Goal: Task Accomplishment & Management: Use online tool/utility

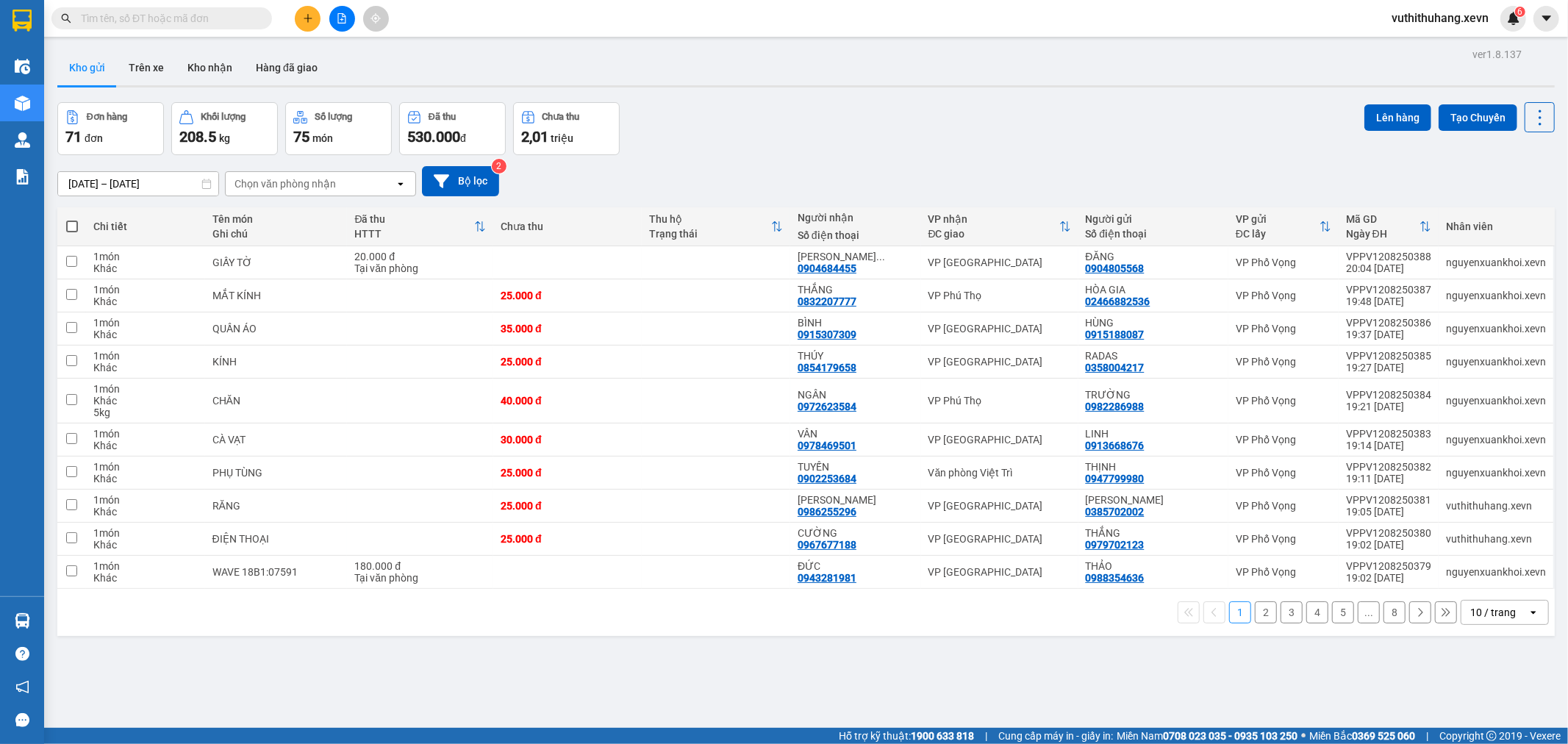
click at [281, 182] on div "Chọn văn phòng nhận" at bounding box center [285, 184] width 102 height 15
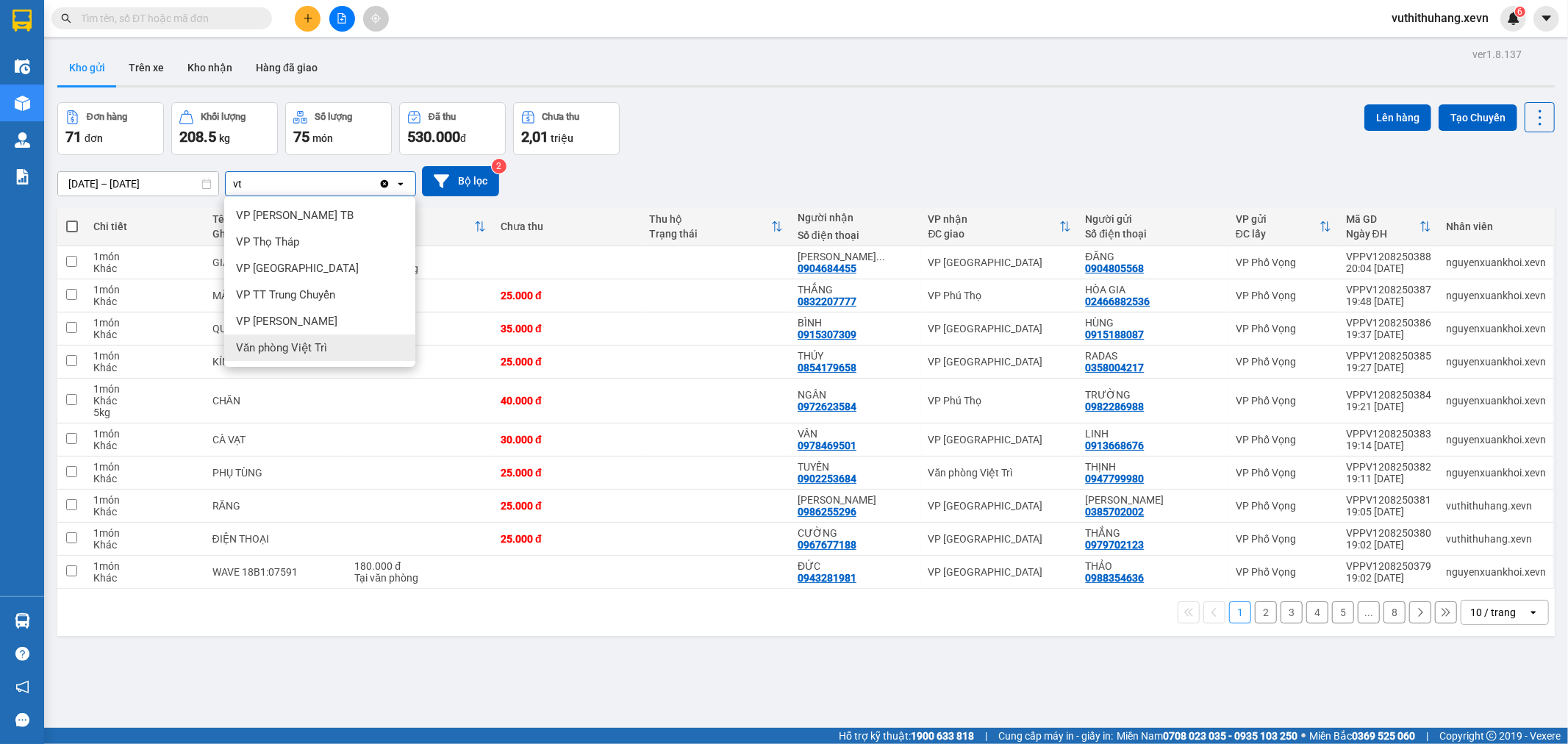
type input "vt"
click at [297, 352] on span "Văn phòng Việt Trì" at bounding box center [281, 347] width 91 height 15
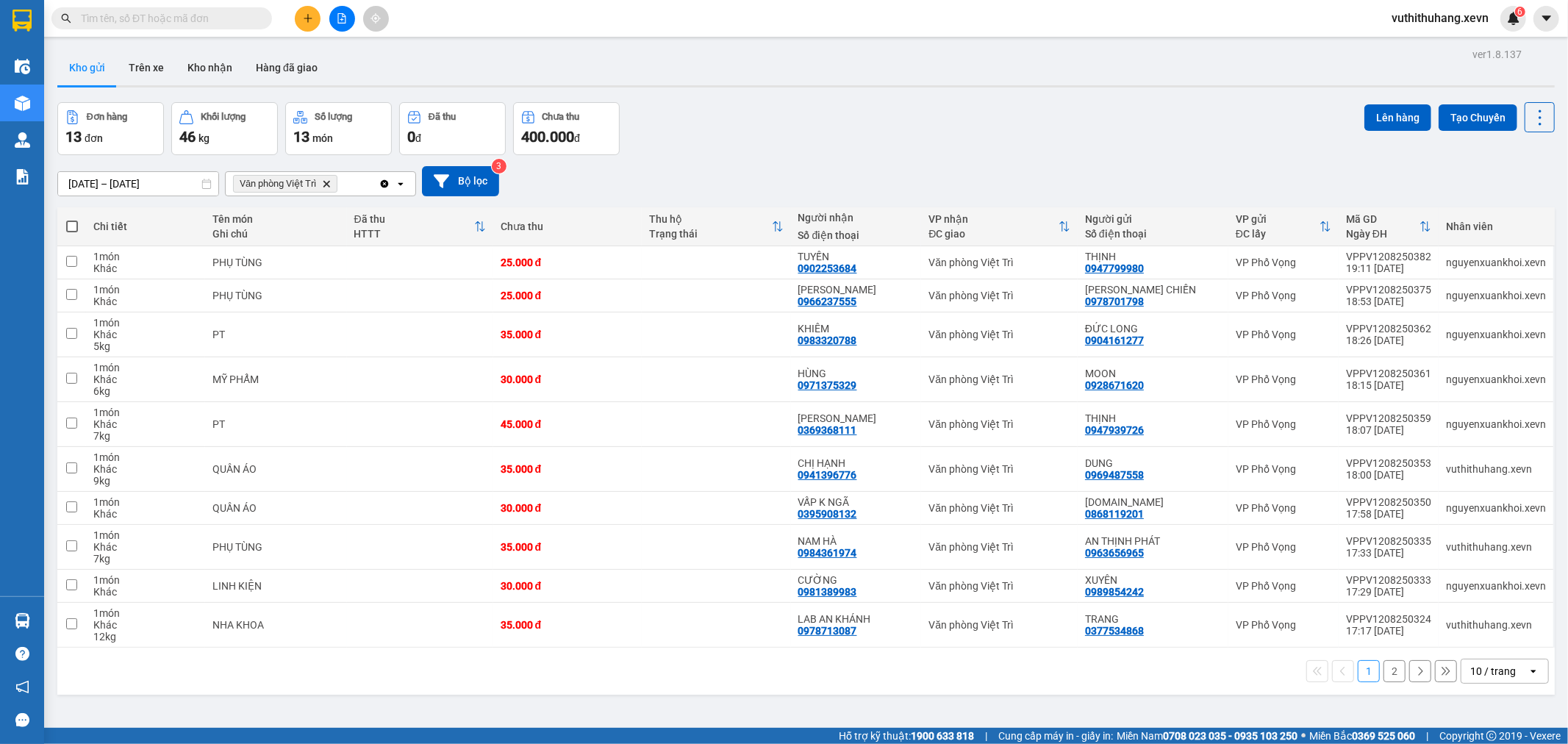
click at [1388, 674] on button "2" at bounding box center [1395, 671] width 22 height 22
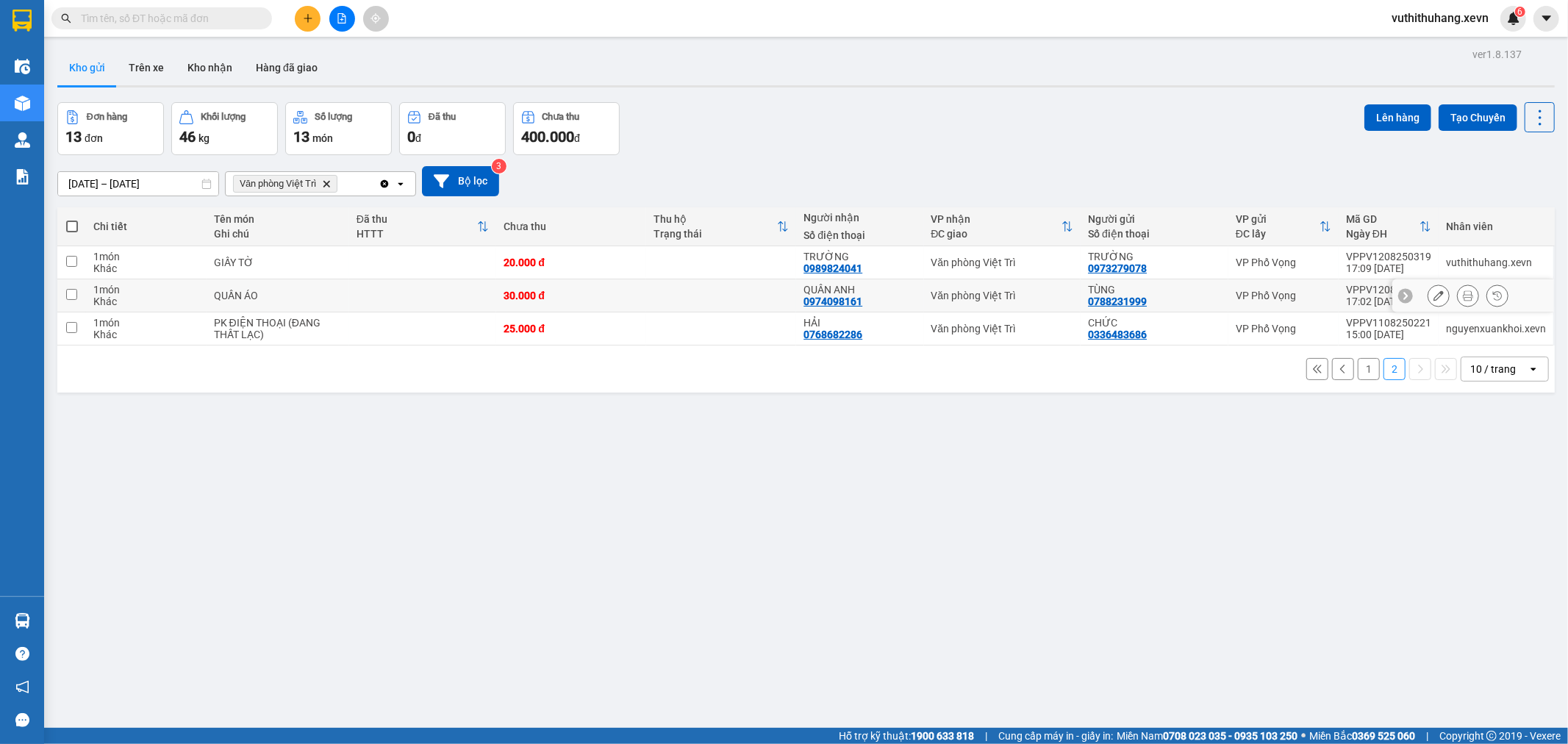
drag, startPoint x: 491, startPoint y: 297, endPoint x: 502, endPoint y: 268, distance: 31.0
click at [495, 288] on tr "1 món Khác QUẦN ÁO 30.000 đ QUÂN ANH 0974098161 Văn phòng Việt Trì TÙNG 0788231…" at bounding box center [806, 296] width 1498 height 33
checkbox input "true"
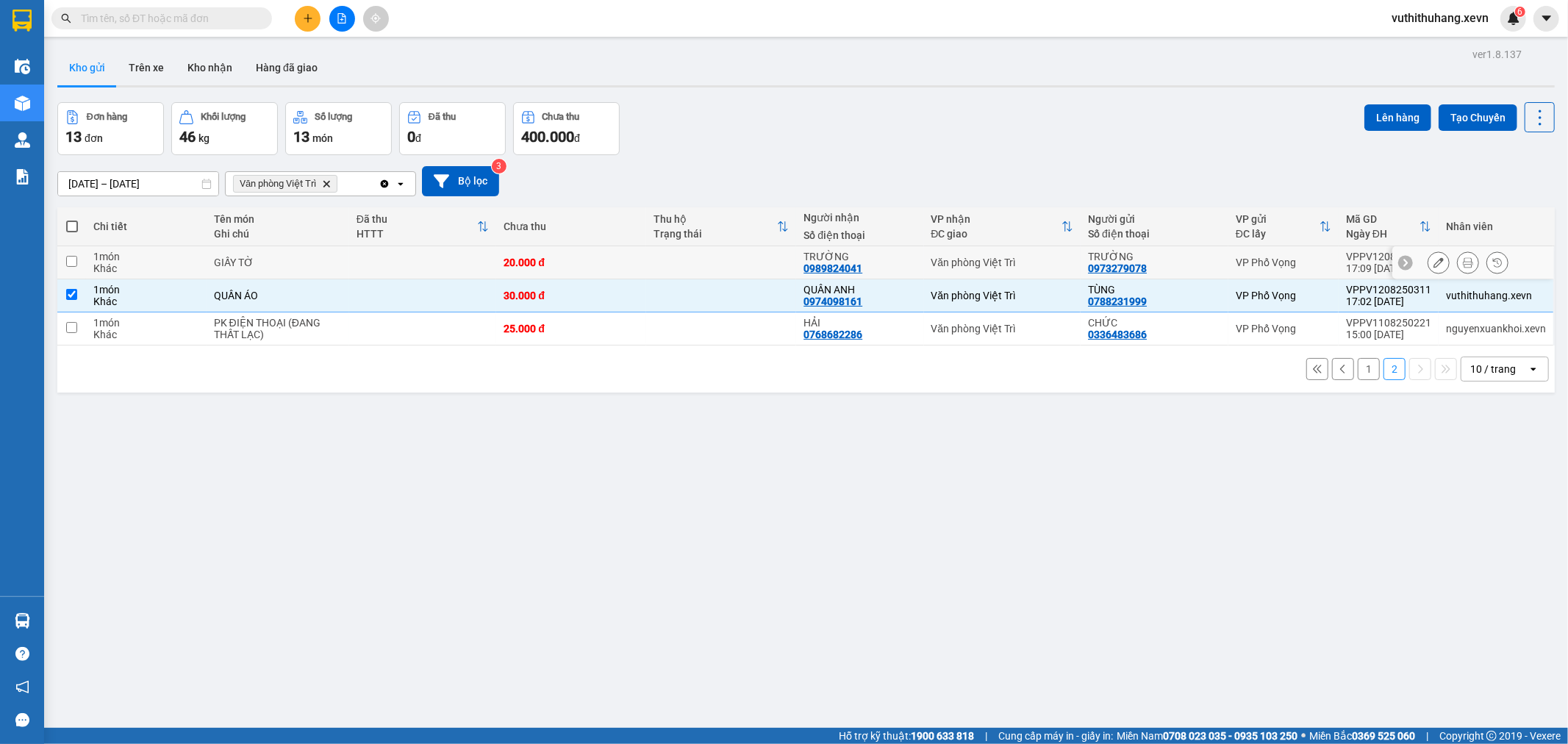
click at [503, 267] on div "20.000 đ" at bounding box center [571, 262] width 135 height 12
checkbox input "true"
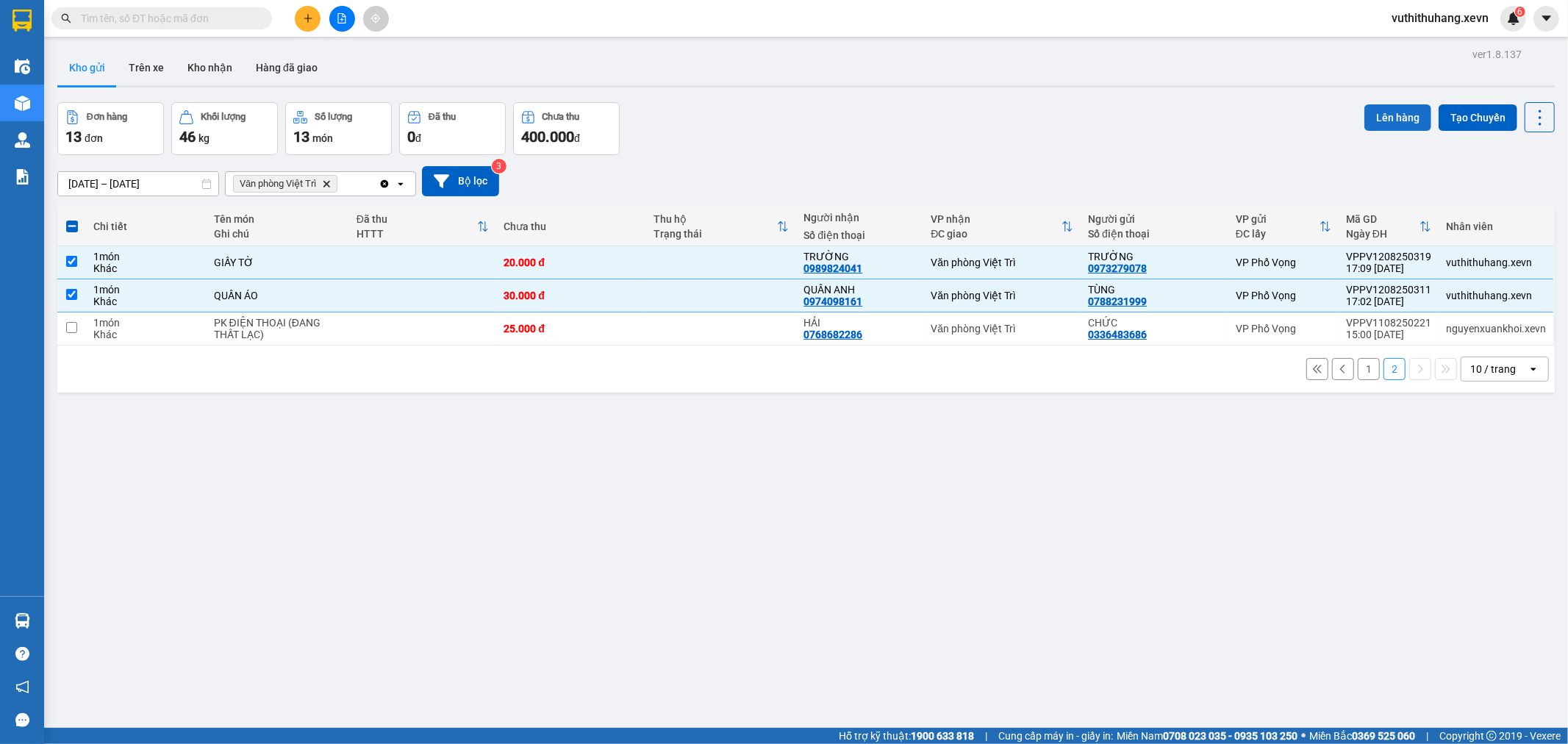
click at [1365, 122] on button "Lên hàng" at bounding box center [1398, 117] width 67 height 27
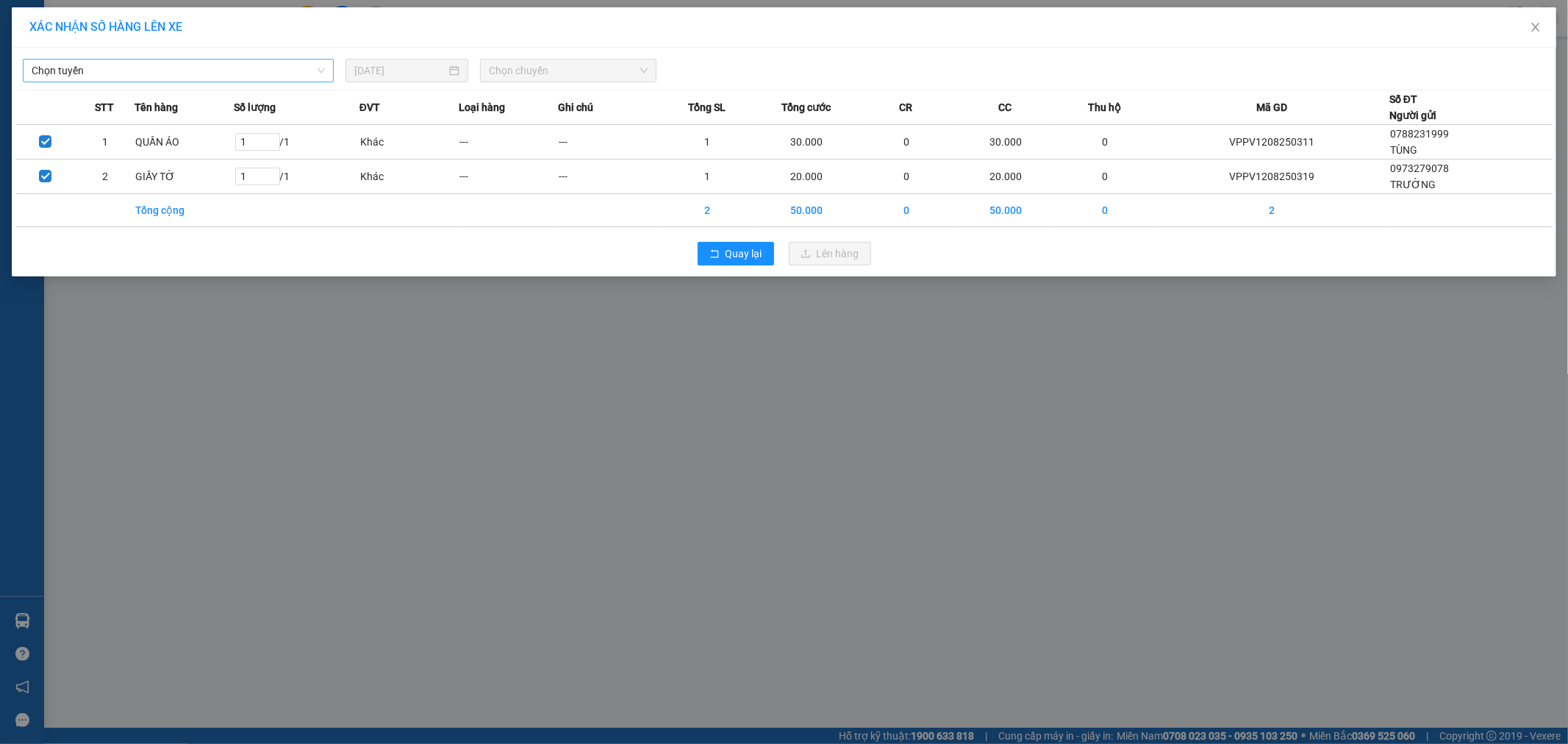
click at [177, 67] on span "Chọn tuyến" at bounding box center [178, 70] width 293 height 22
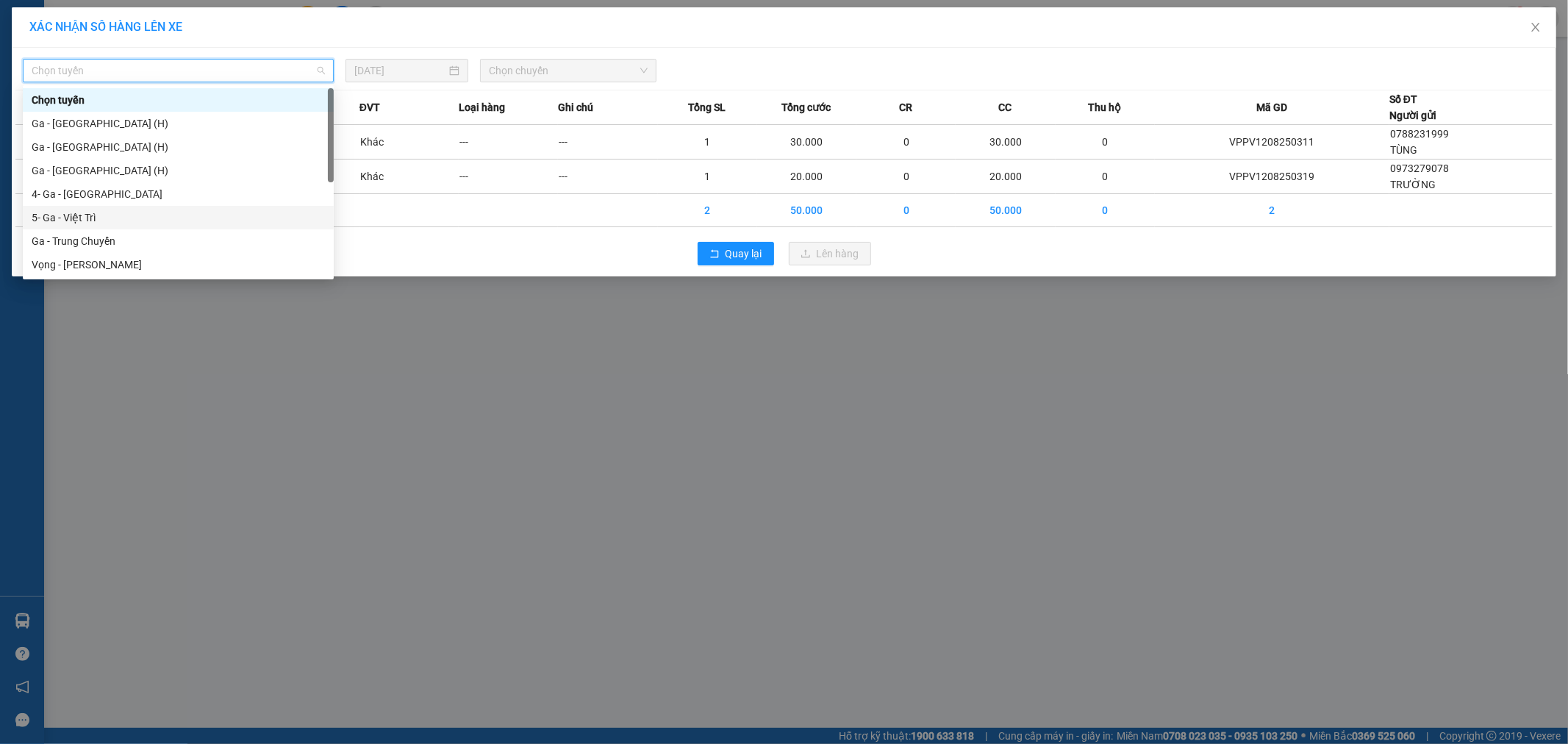
click at [97, 218] on div "5- Ga - Việt Trì" at bounding box center [178, 217] width 293 height 16
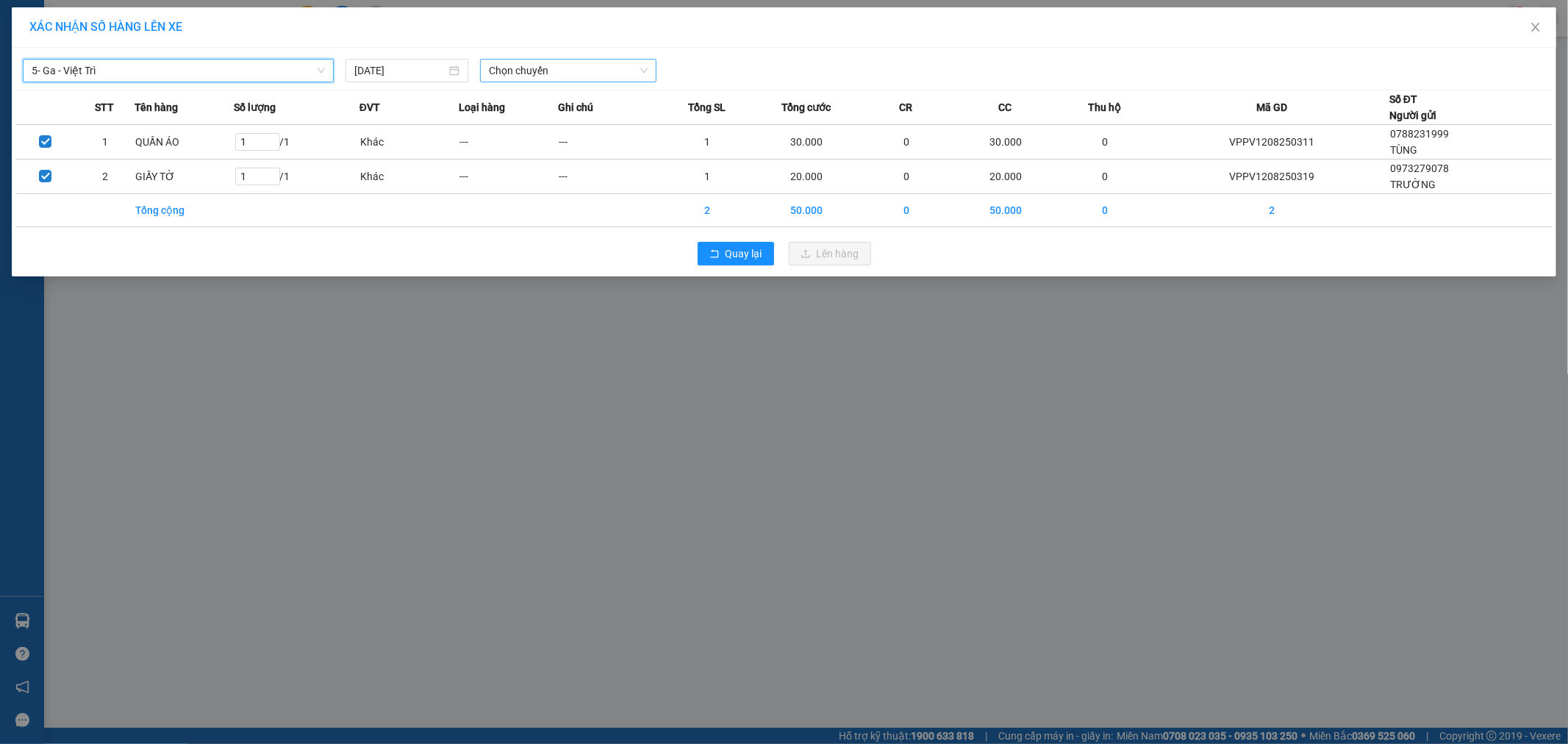
click at [564, 73] on span "Chọn chuyến" at bounding box center [569, 70] width 159 height 22
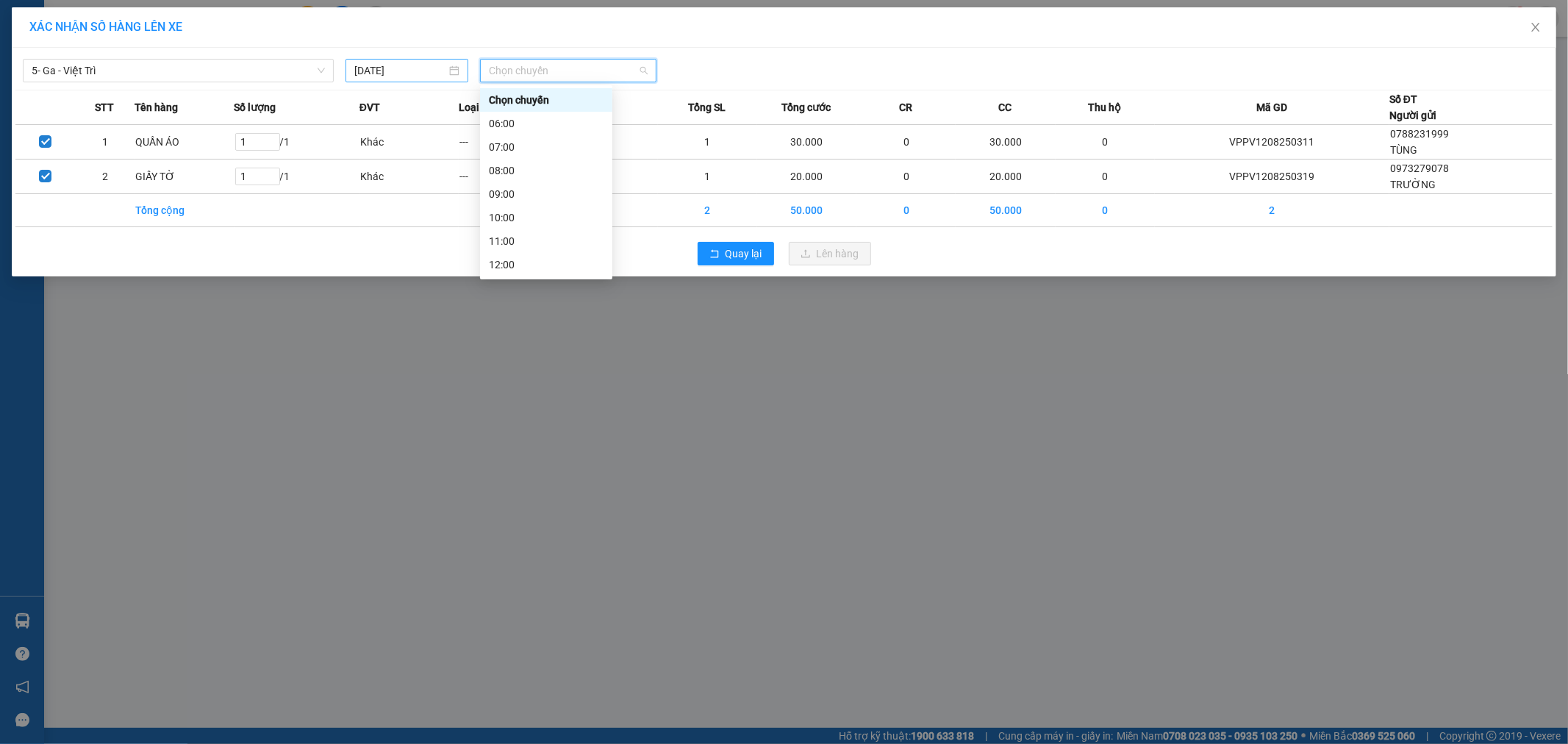
click at [408, 70] on input "[DATE]" at bounding box center [400, 70] width 92 height 16
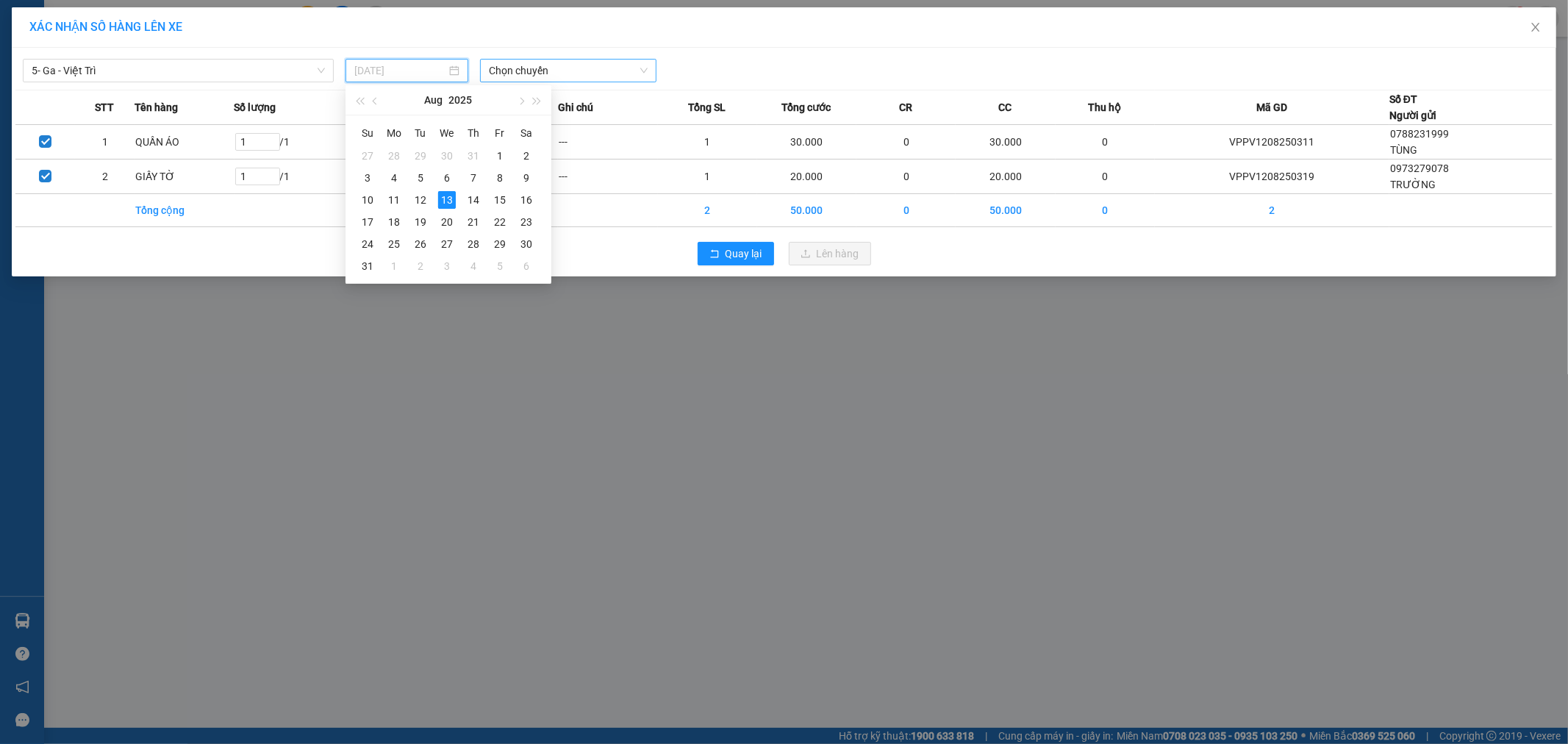
type input "[DATE]"
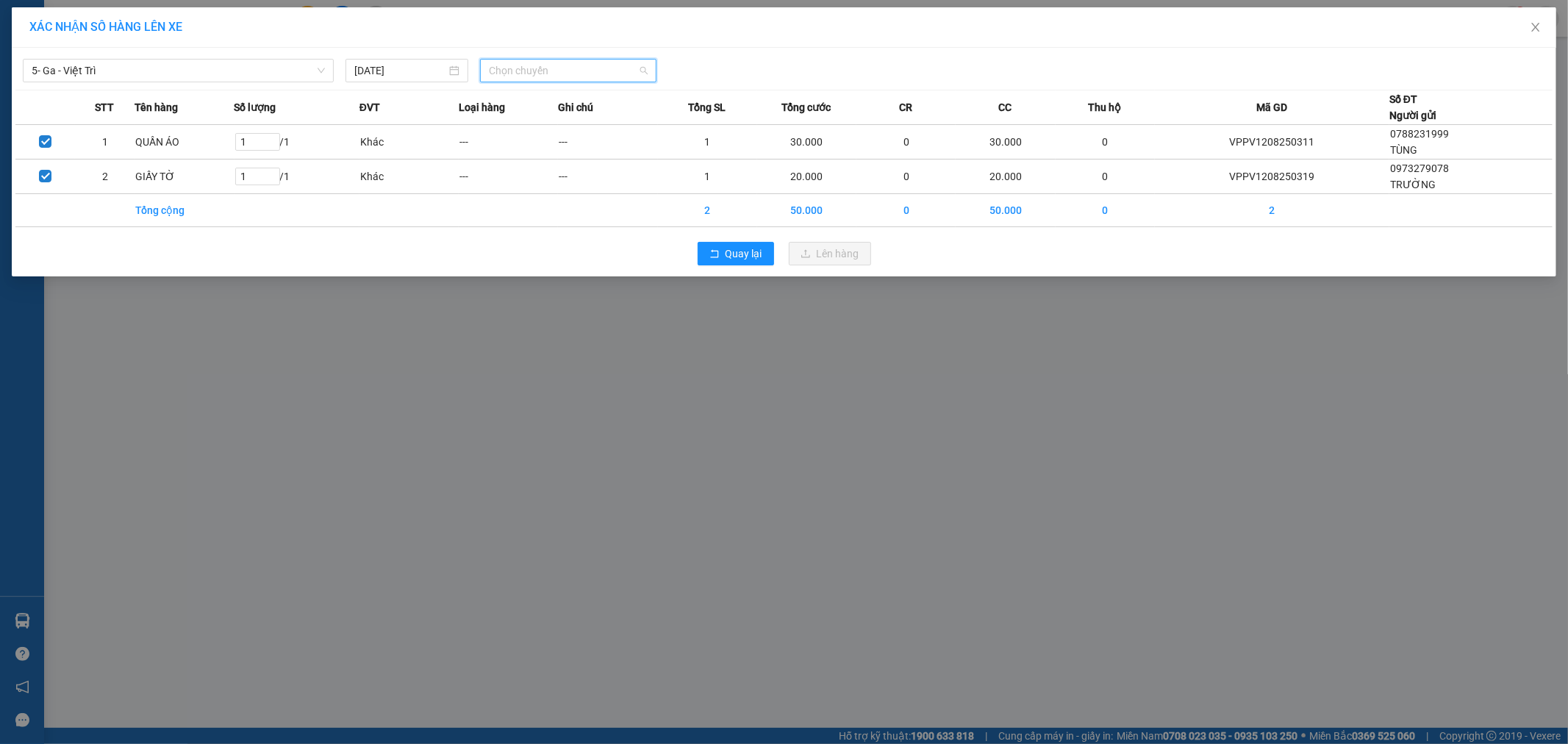
click at [534, 82] on input "search" at bounding box center [564, 70] width 148 height 22
type input "0605"
click at [553, 119] on div "Thêm chuyến " 06:05 "" at bounding box center [559, 124] width 157 height 25
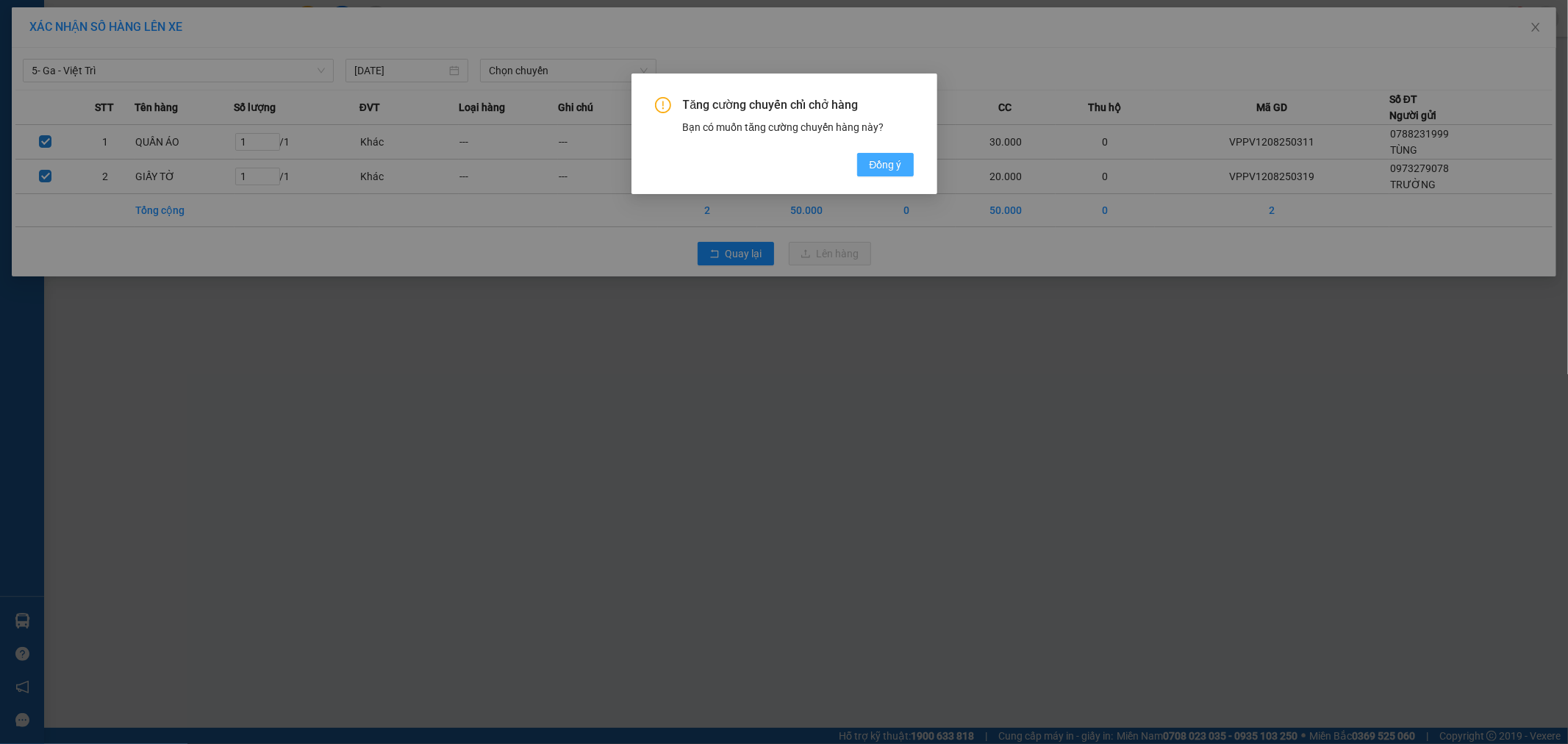
click at [878, 172] on span "Đồng ý" at bounding box center [885, 164] width 33 height 16
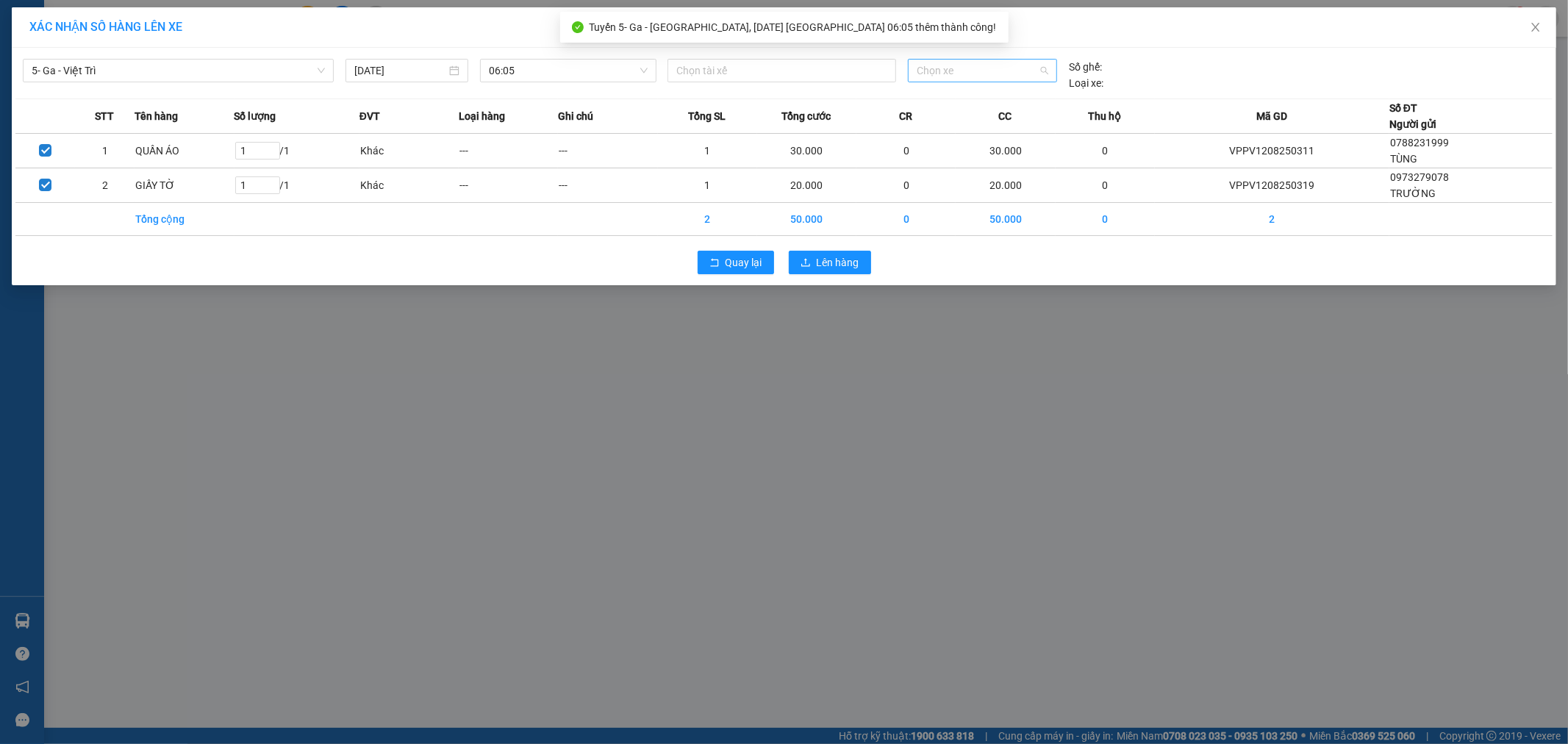
click at [938, 69] on span "Chọn xe" at bounding box center [982, 70] width 131 height 22
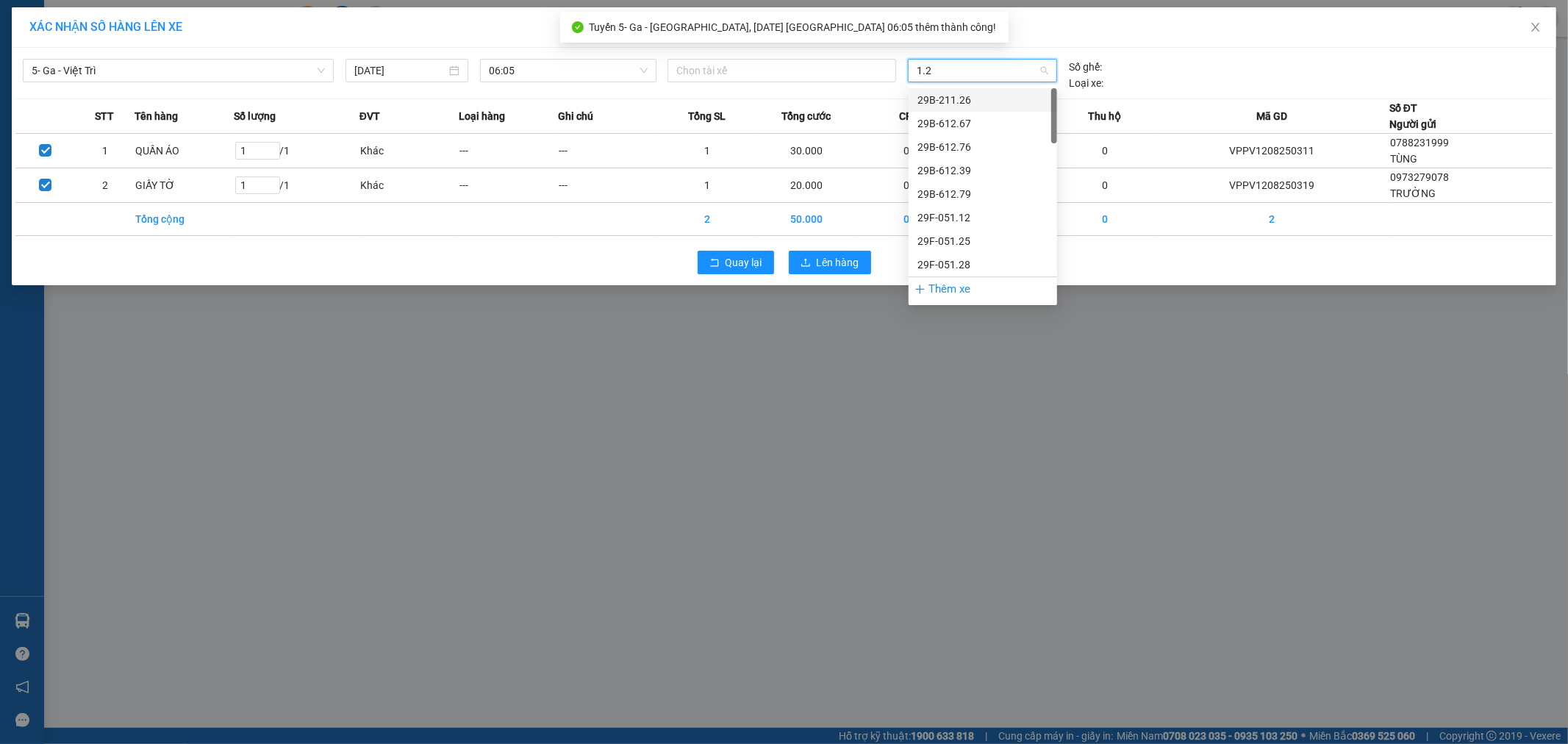
type input "1.25"
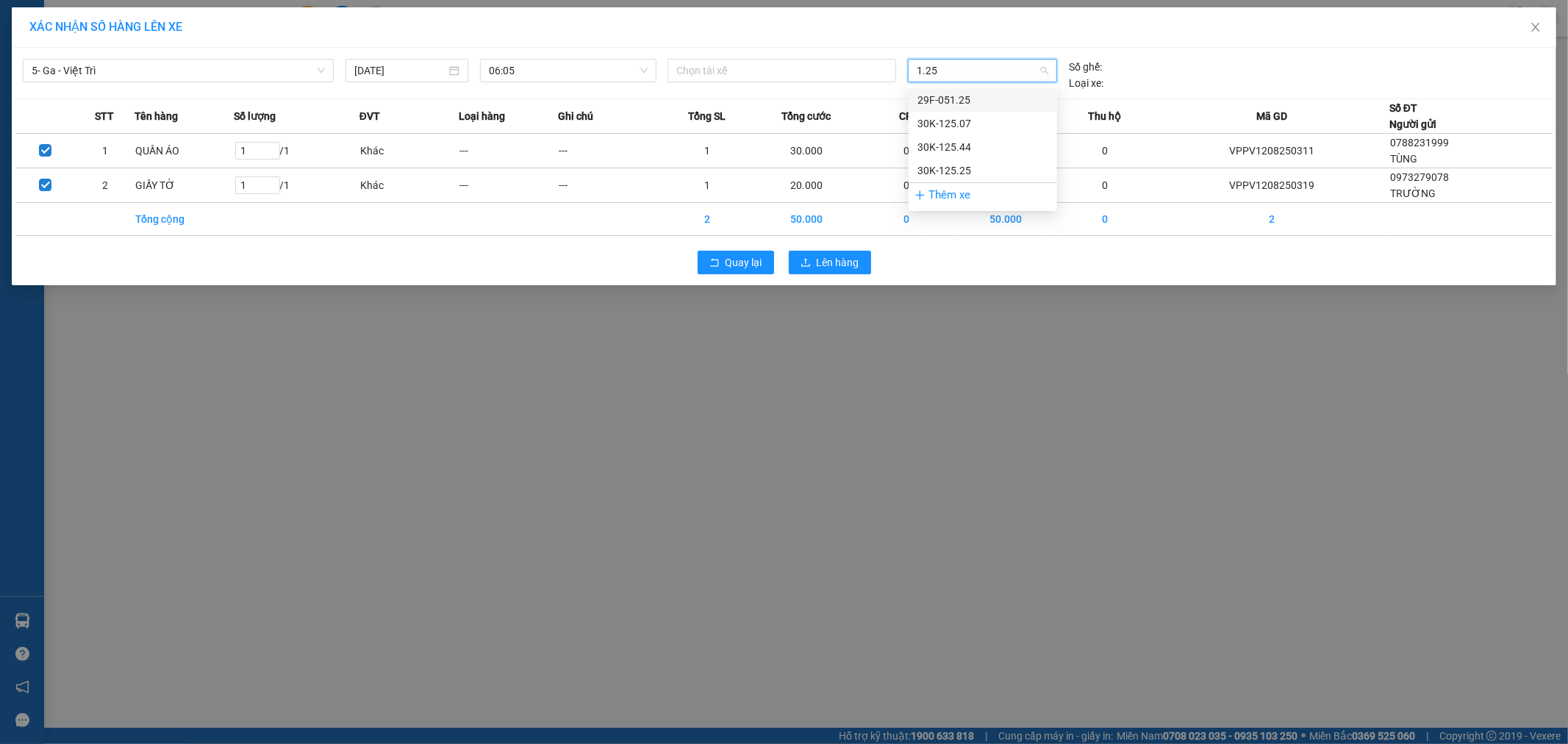
click at [937, 93] on div "29F-051.25" at bounding box center [983, 99] width 131 height 16
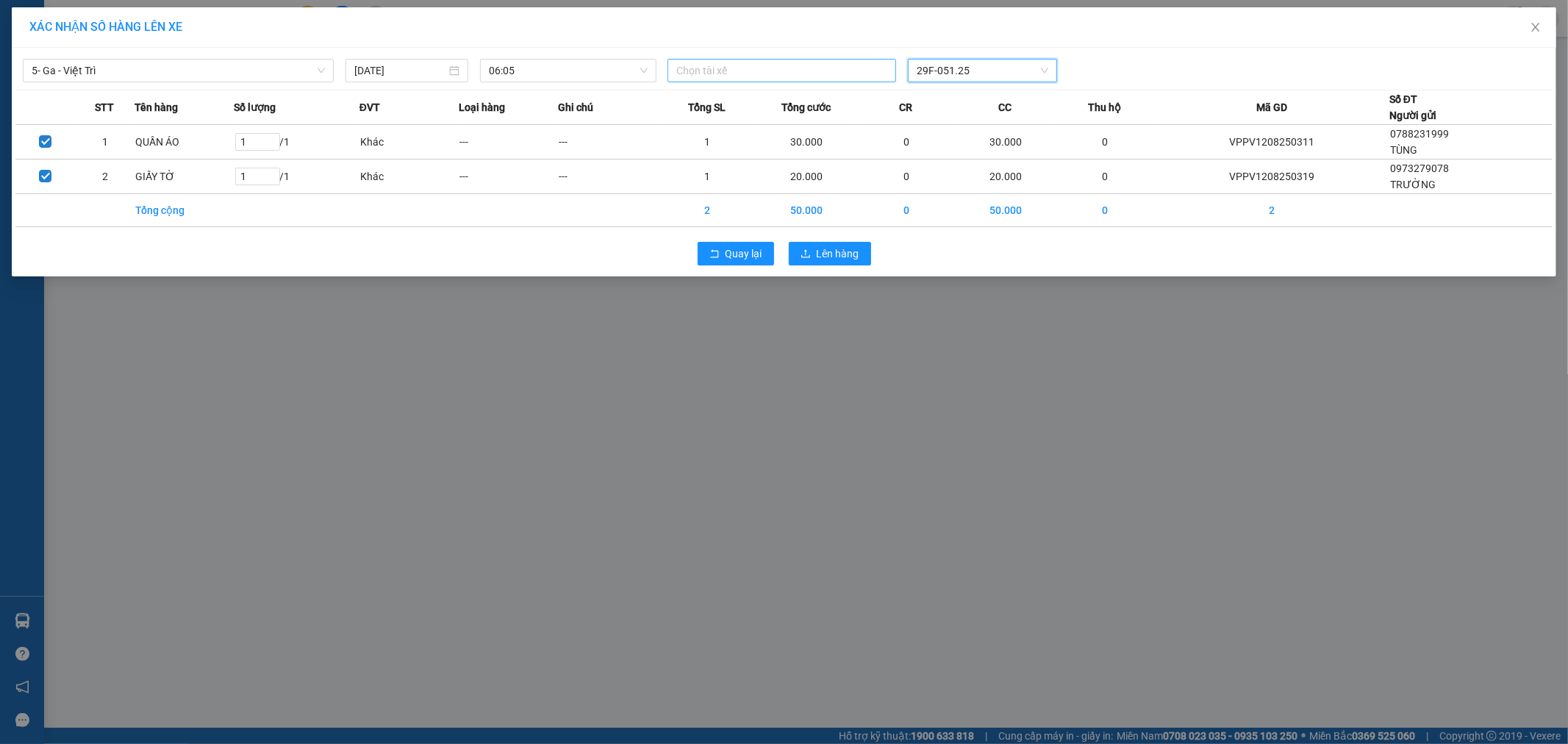
click at [744, 67] on div at bounding box center [781, 70] width 221 height 17
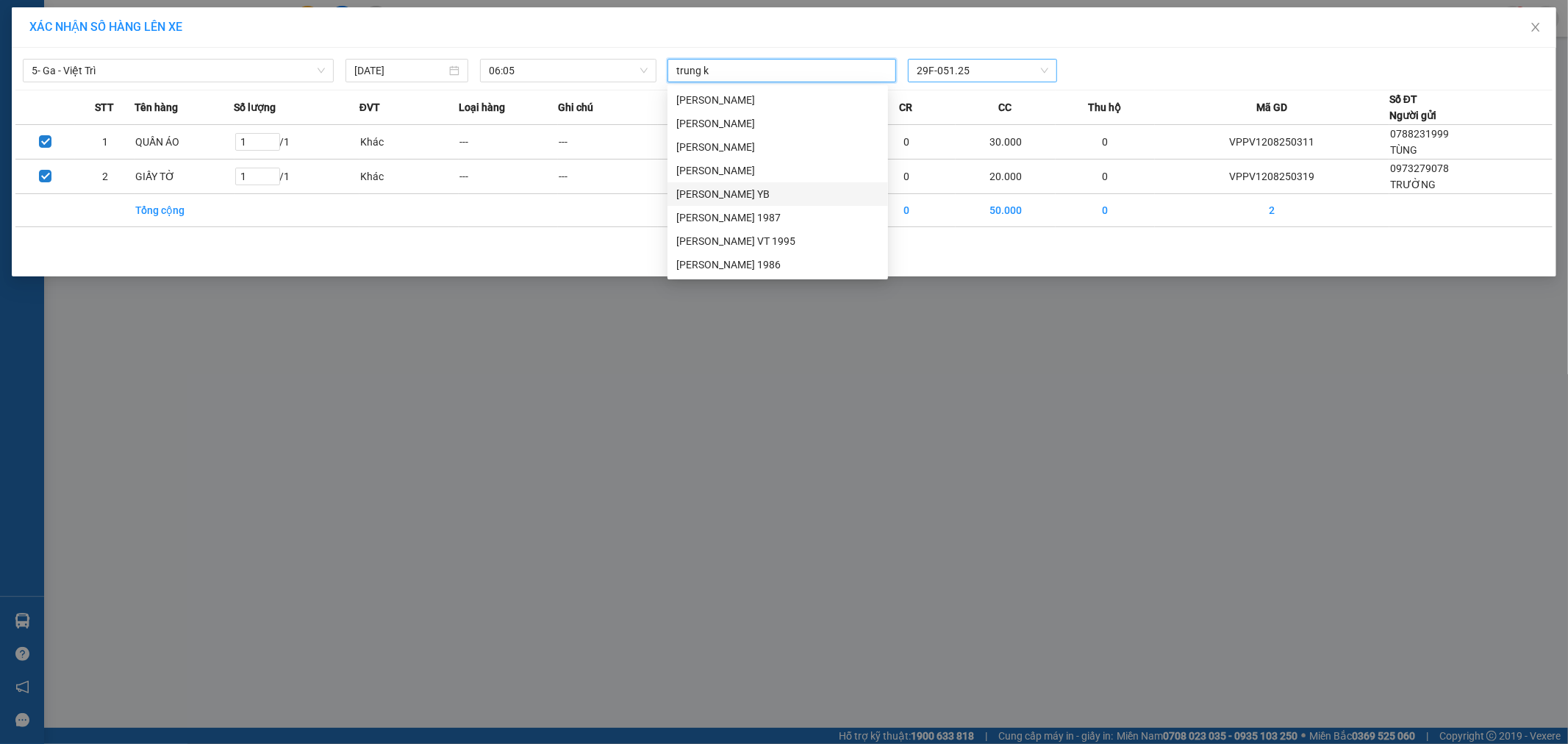
type input "trung k"
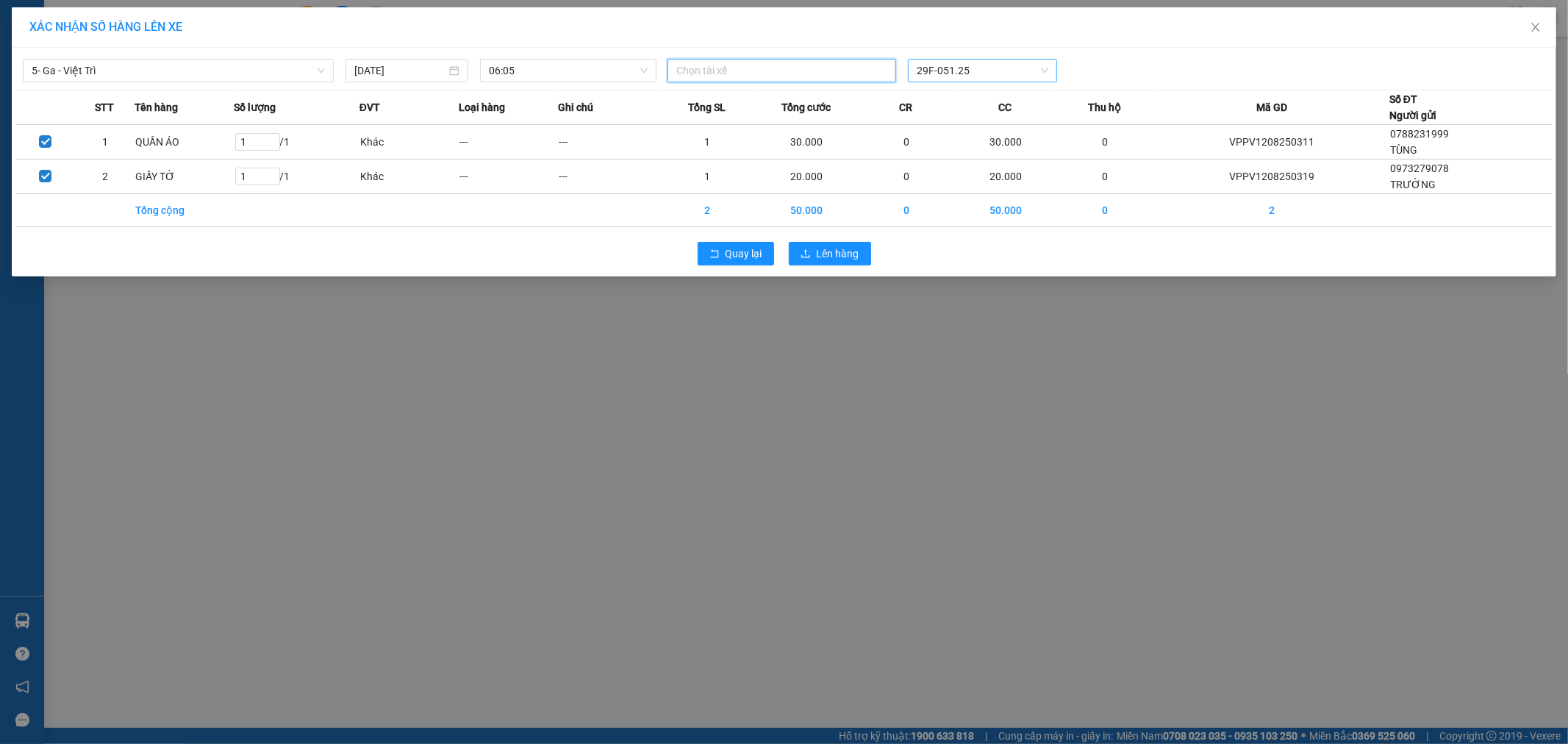
click at [806, 75] on div at bounding box center [781, 70] width 221 height 17
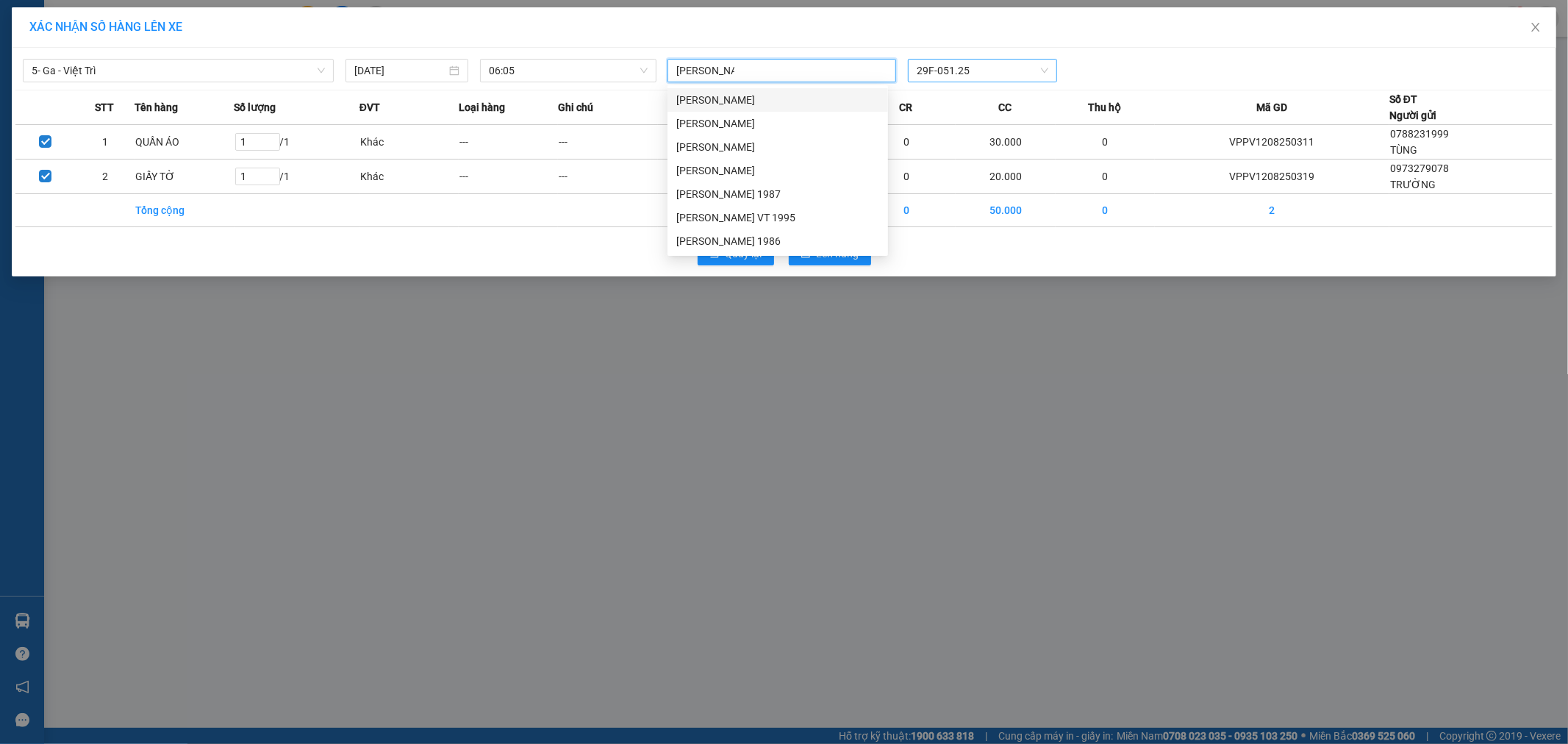
type input "[PERSON_NAME]"
click at [774, 240] on div "[PERSON_NAME] 1986" at bounding box center [777, 241] width 203 height 16
click at [834, 73] on div "[PERSON_NAME] 19..." at bounding box center [781, 71] width 221 height 22
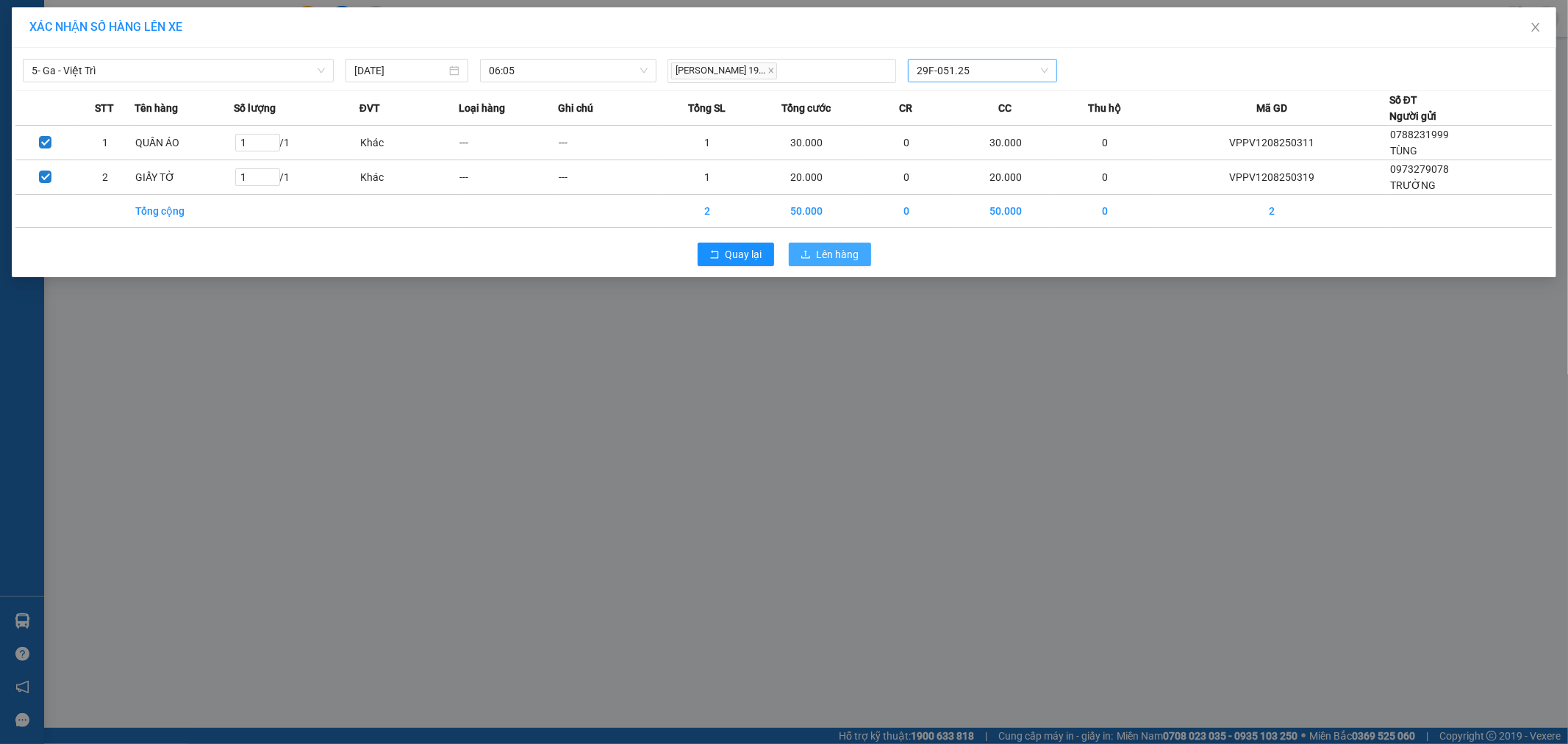
click at [824, 247] on span "Lên hàng" at bounding box center [838, 253] width 43 height 16
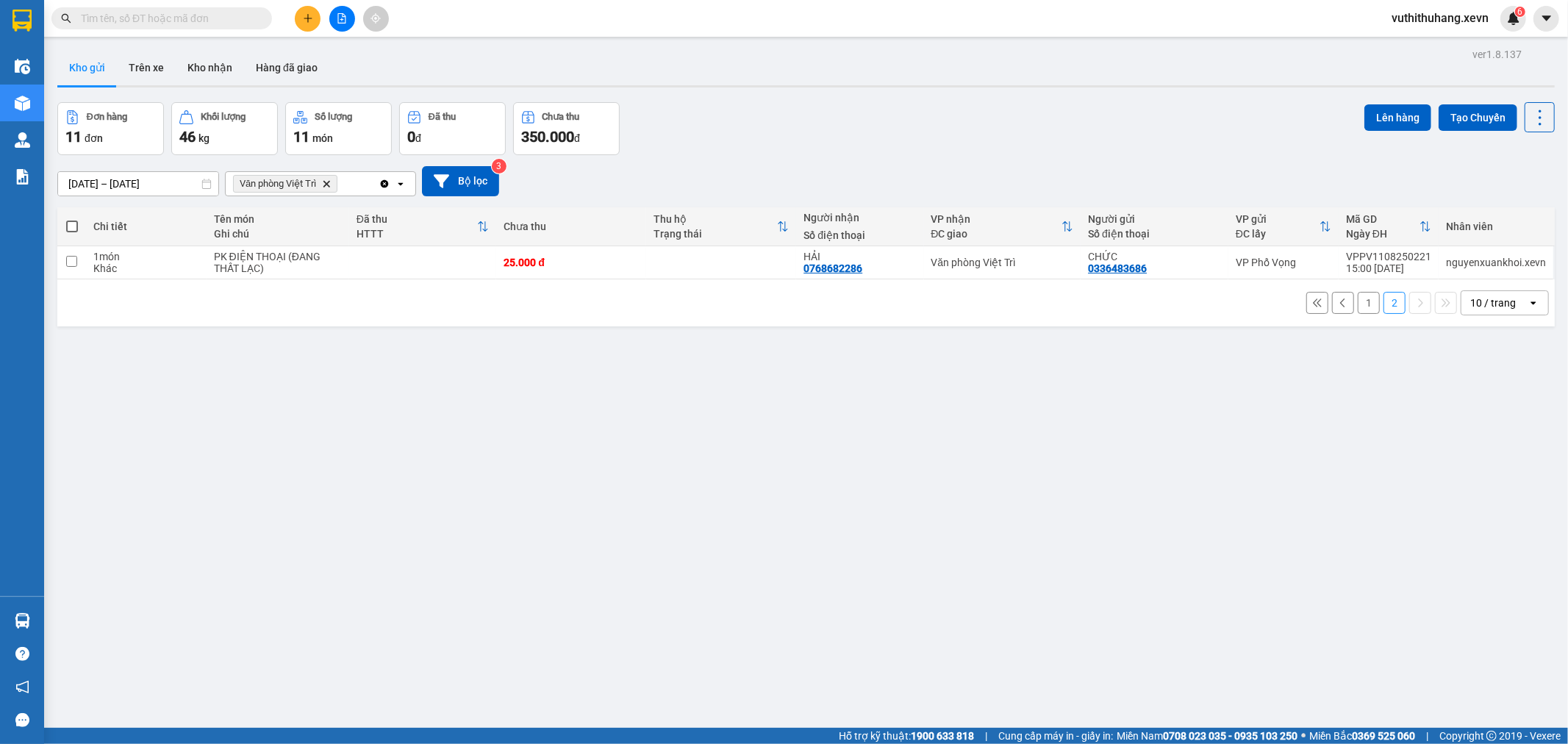
drag, startPoint x: 214, startPoint y: 71, endPoint x: 79, endPoint y: 89, distance: 136.2
click at [196, 70] on button "Kho nhận" at bounding box center [210, 67] width 68 height 35
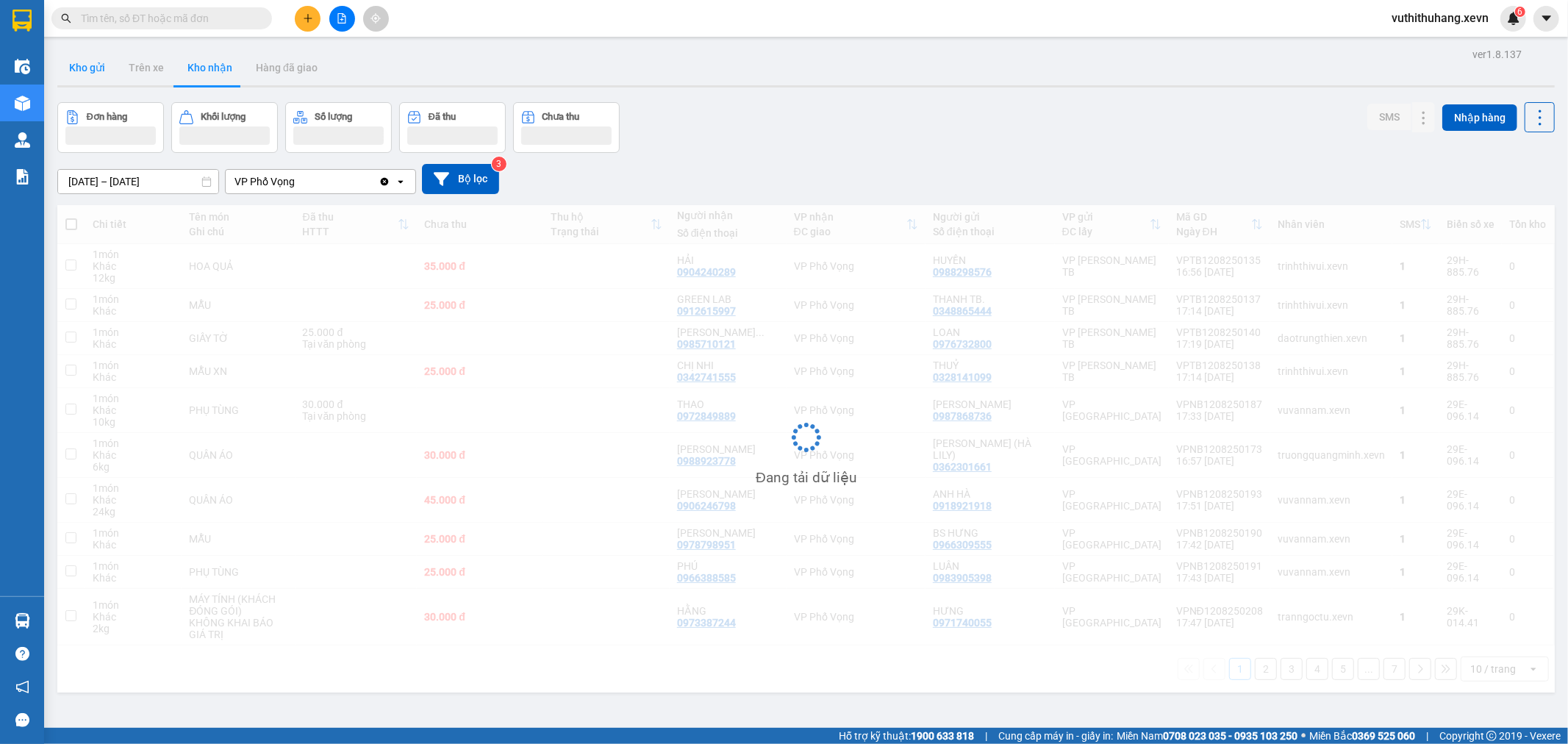
click at [98, 67] on button "Kho gửi" at bounding box center [87, 67] width 59 height 35
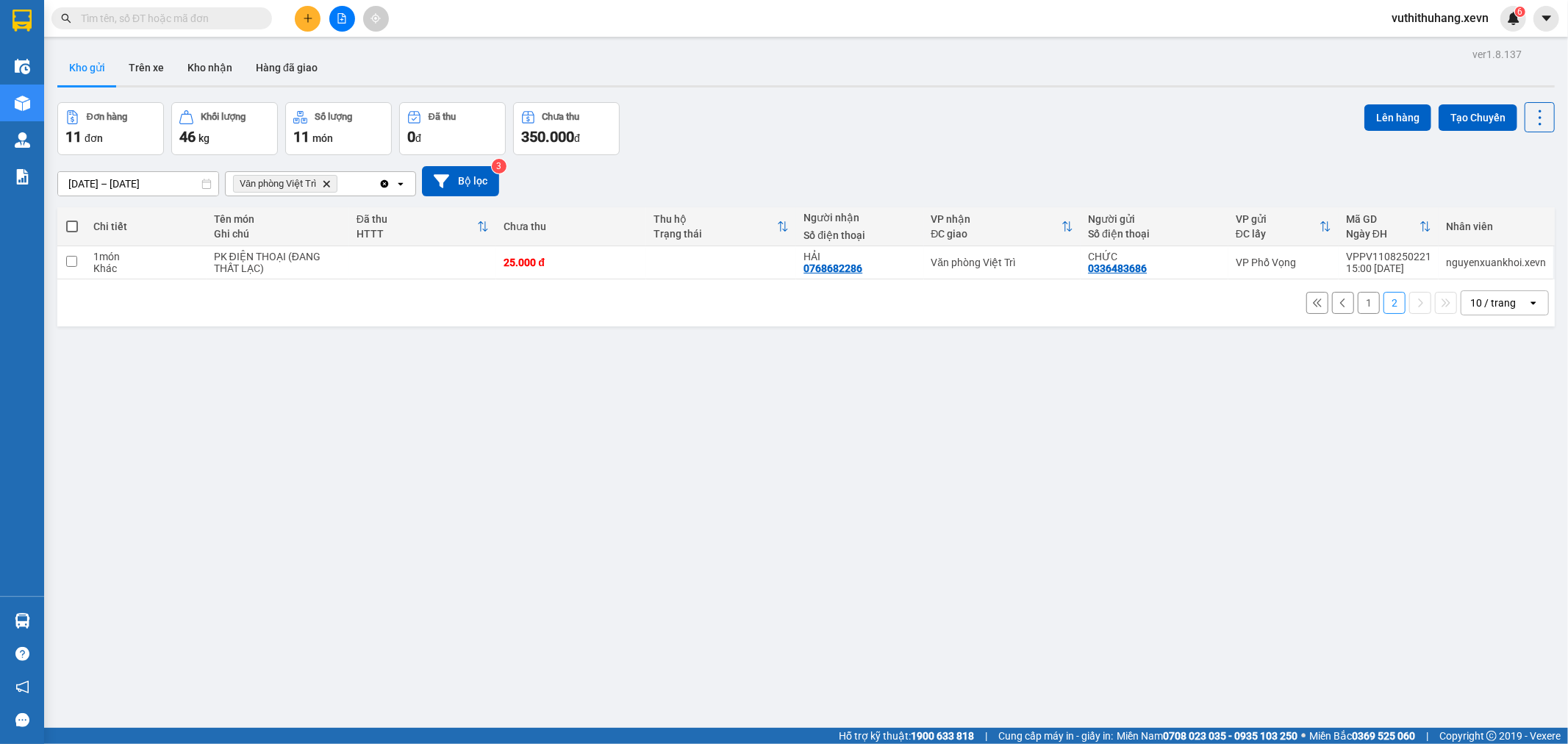
click at [329, 181] on icon "Delete" at bounding box center [326, 183] width 9 height 9
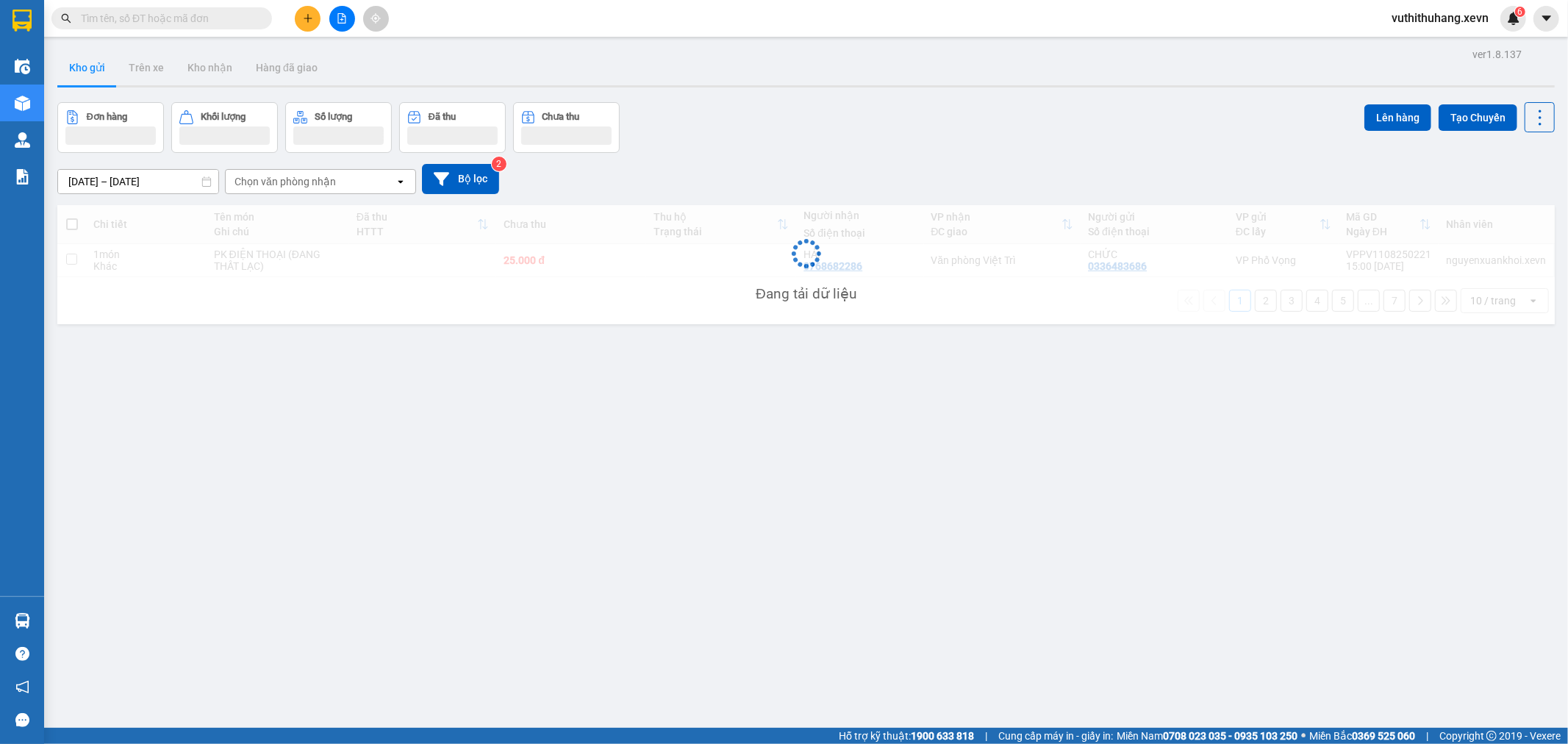
click at [321, 181] on div "Chọn văn phòng nhận" at bounding box center [285, 182] width 102 height 15
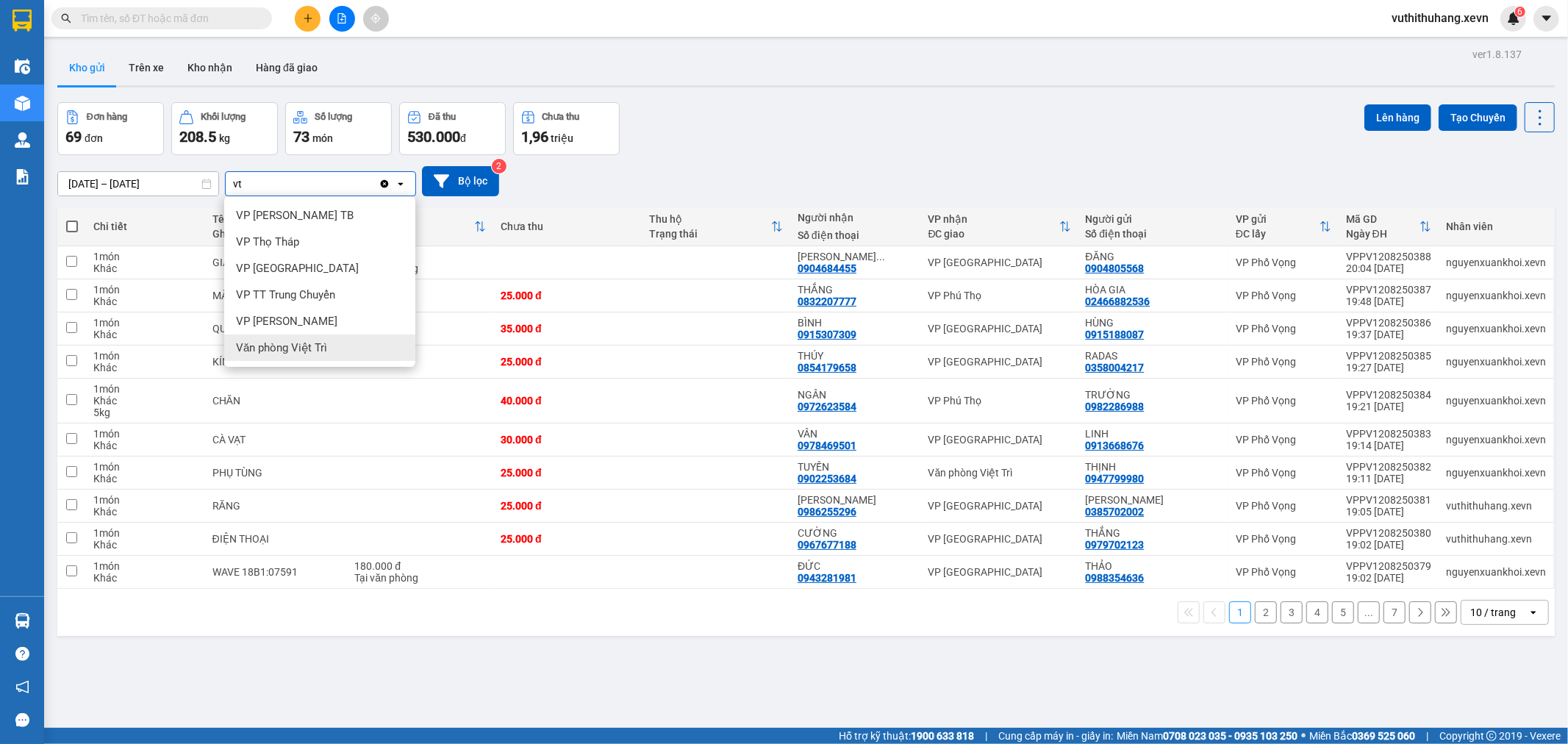
type input "vt"
click at [322, 340] on span "Văn phòng Việt Trì" at bounding box center [281, 347] width 91 height 15
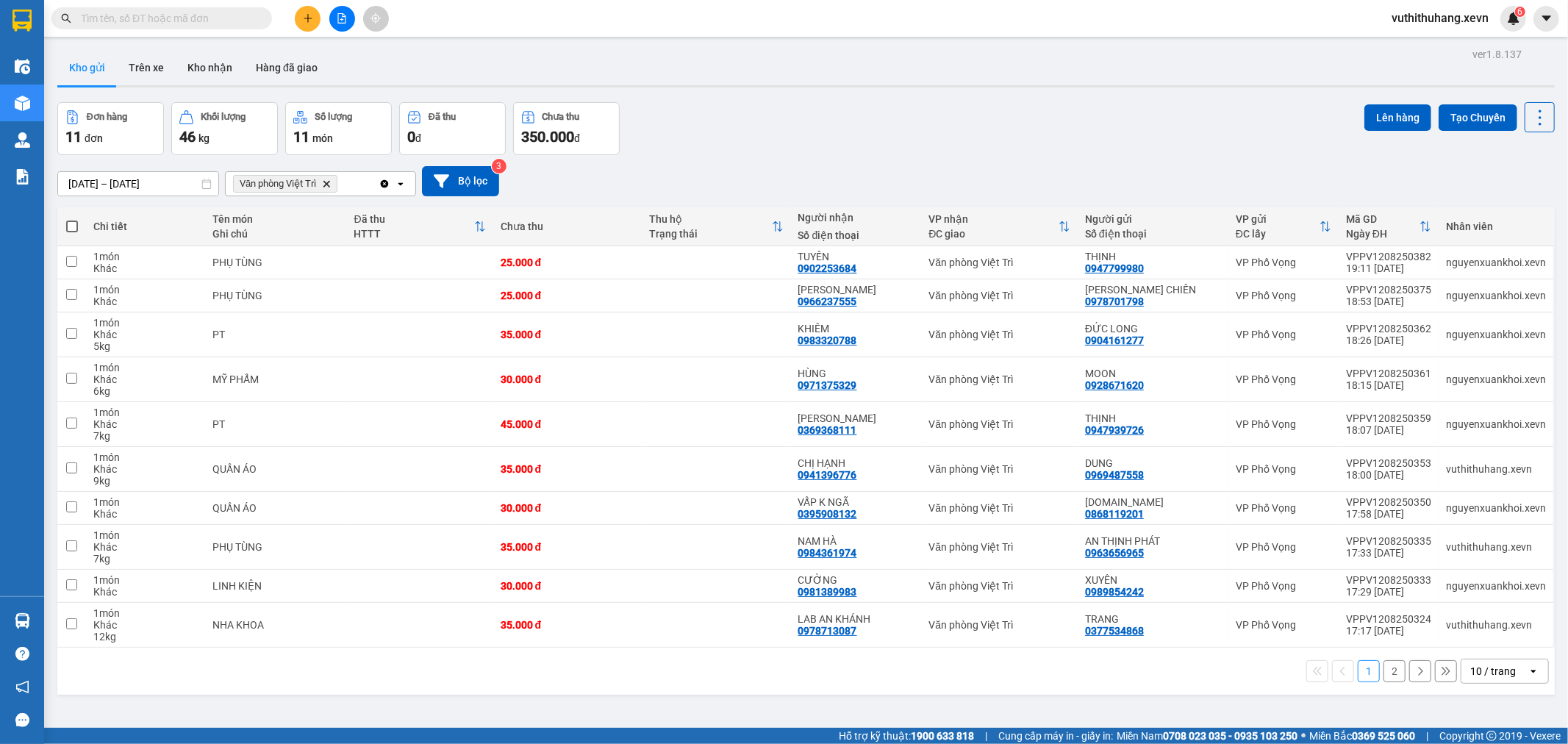
click at [76, 227] on span at bounding box center [72, 227] width 12 height 12
click at [72, 219] on input "checkbox" at bounding box center [72, 219] width 0 height 0
checkbox input "true"
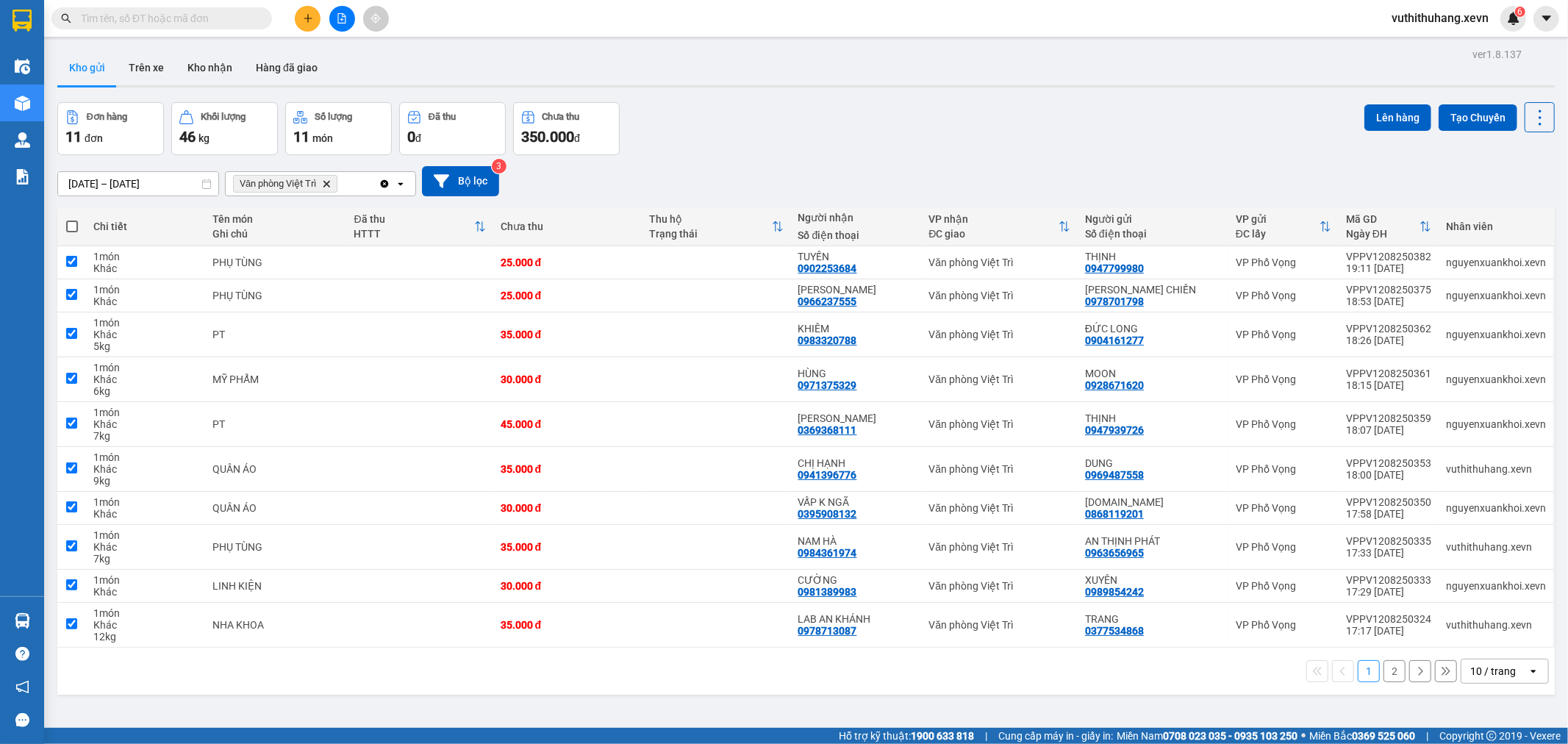
checkbox input "true"
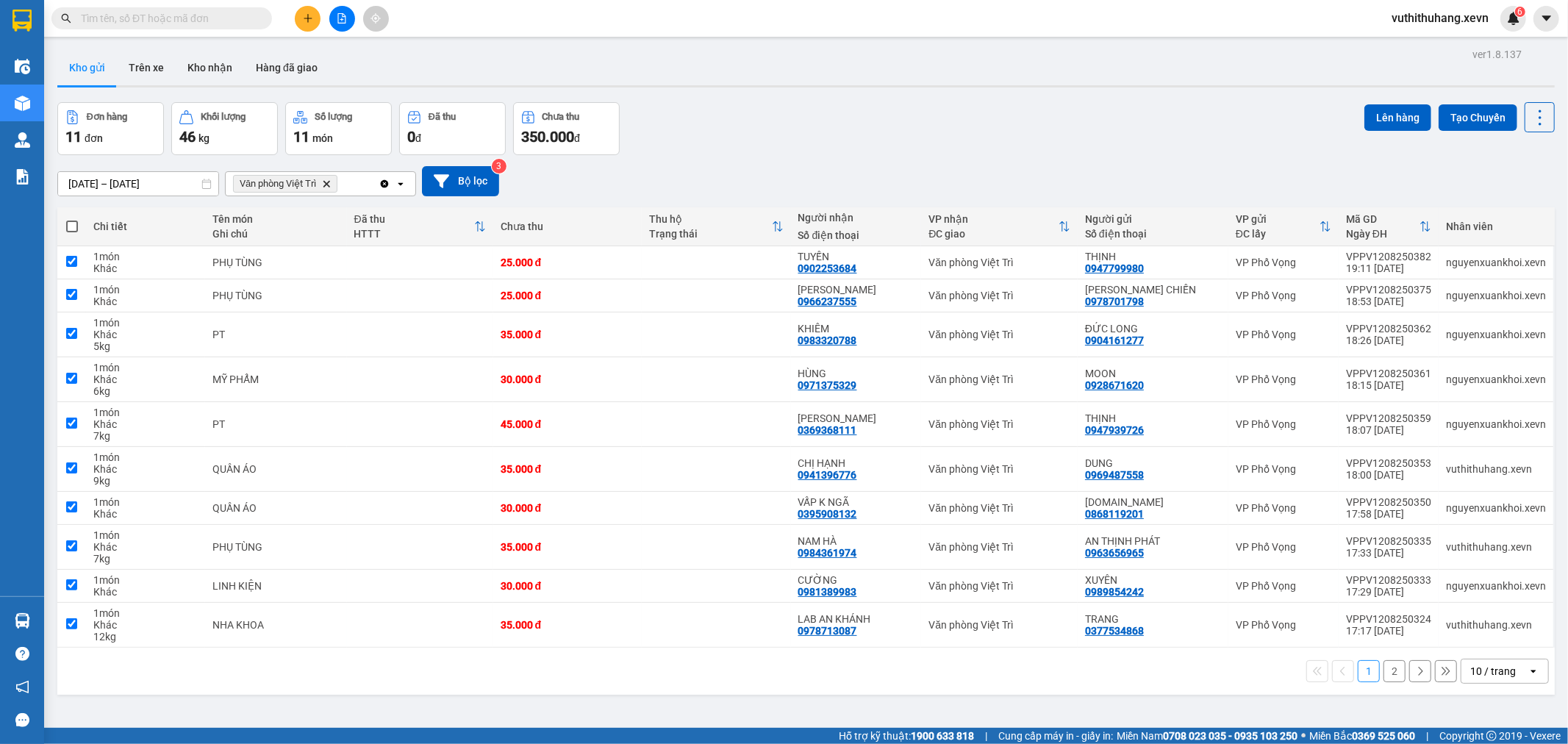
checkbox input "true"
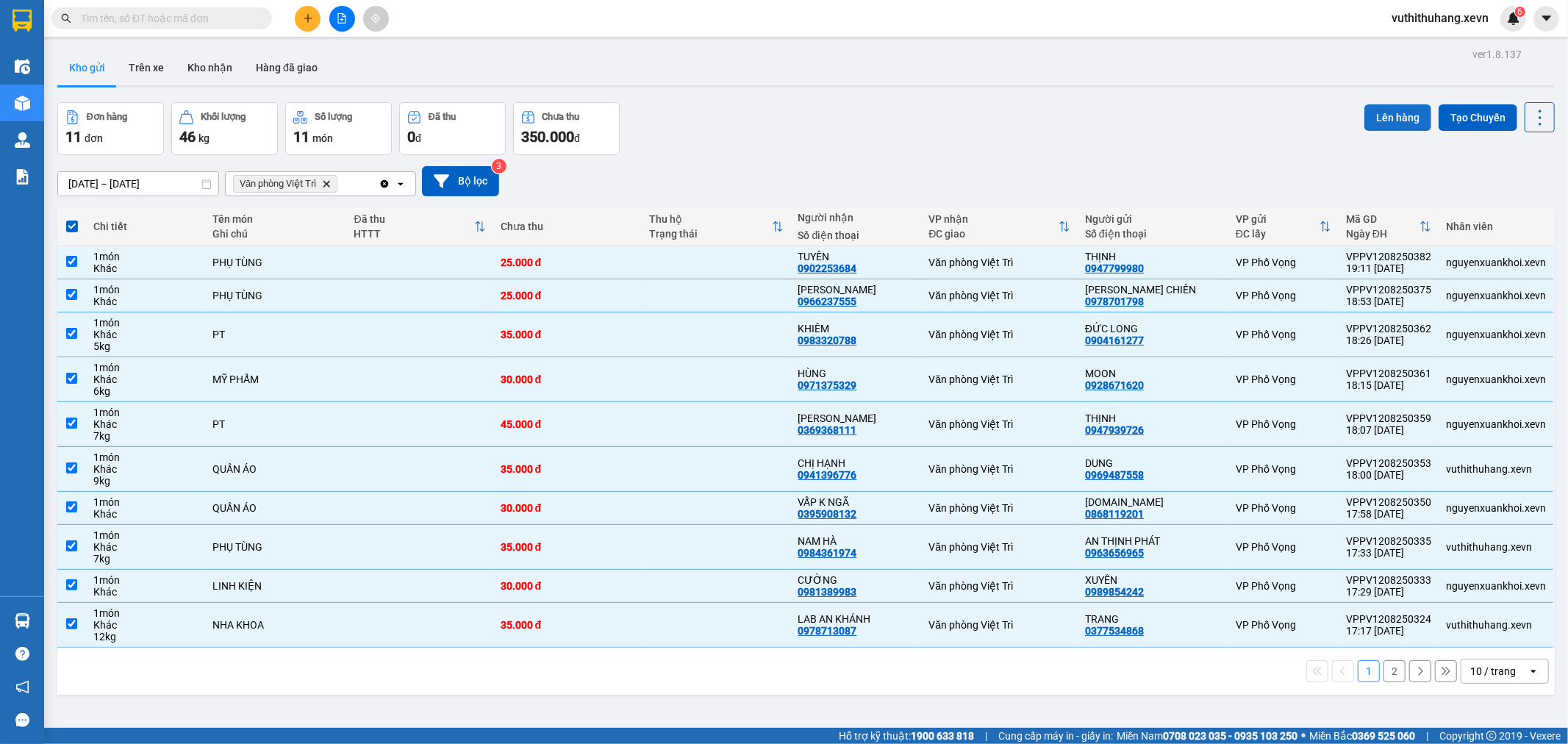
click at [1375, 118] on button "Lên hàng" at bounding box center [1398, 117] width 67 height 27
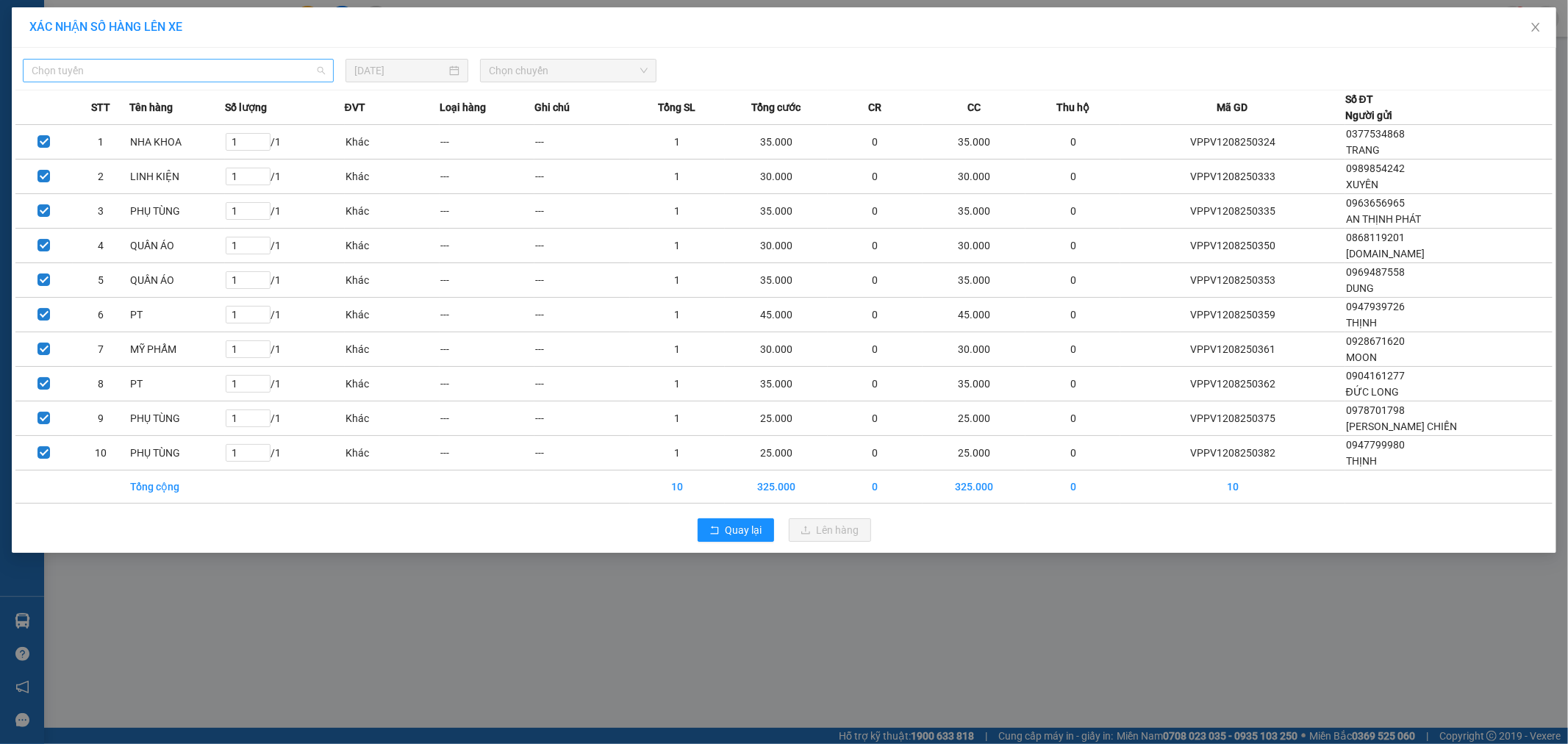
click at [273, 74] on span "Chọn tuyến" at bounding box center [178, 70] width 293 height 22
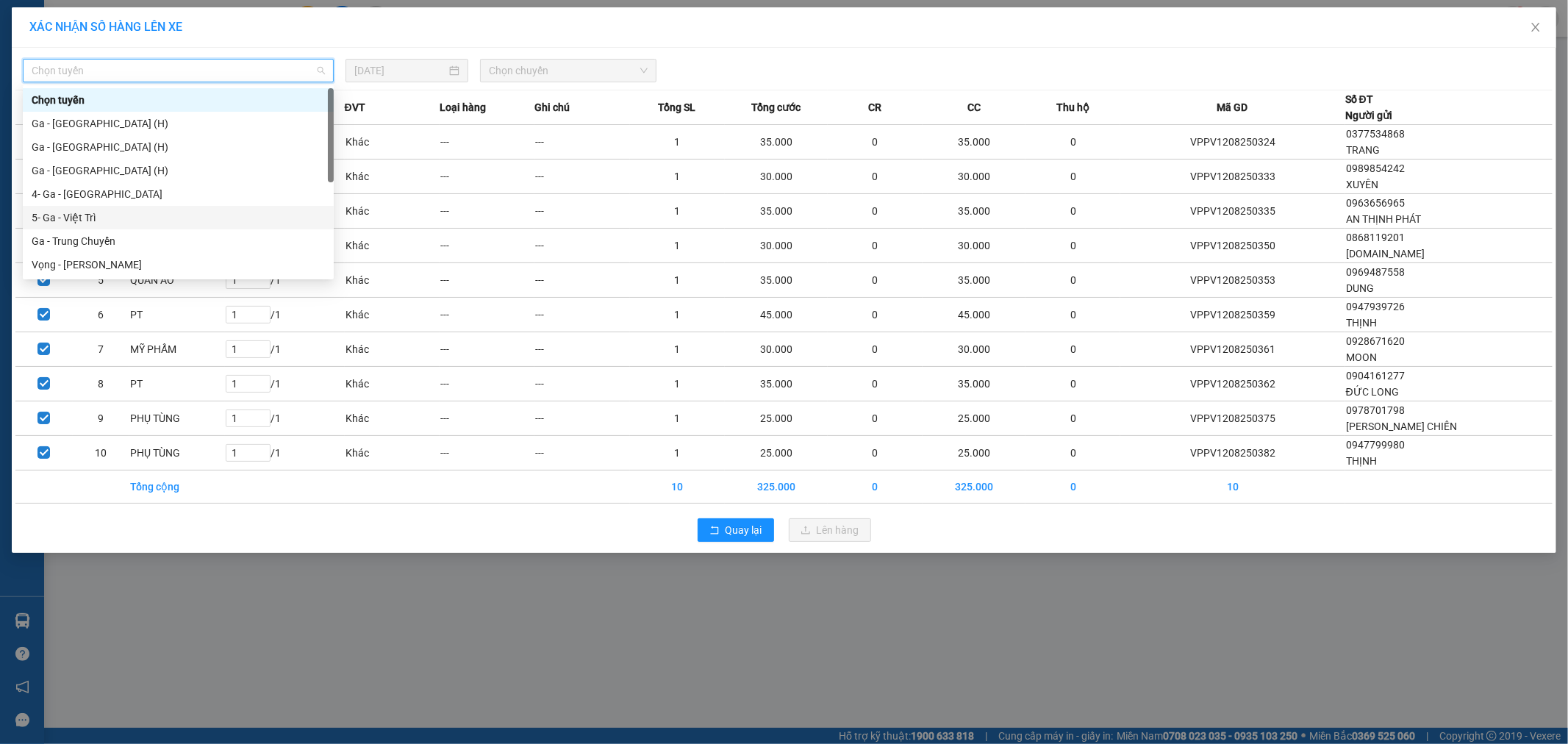
click at [88, 222] on div "5- Ga - Việt Trì" at bounding box center [178, 217] width 293 height 16
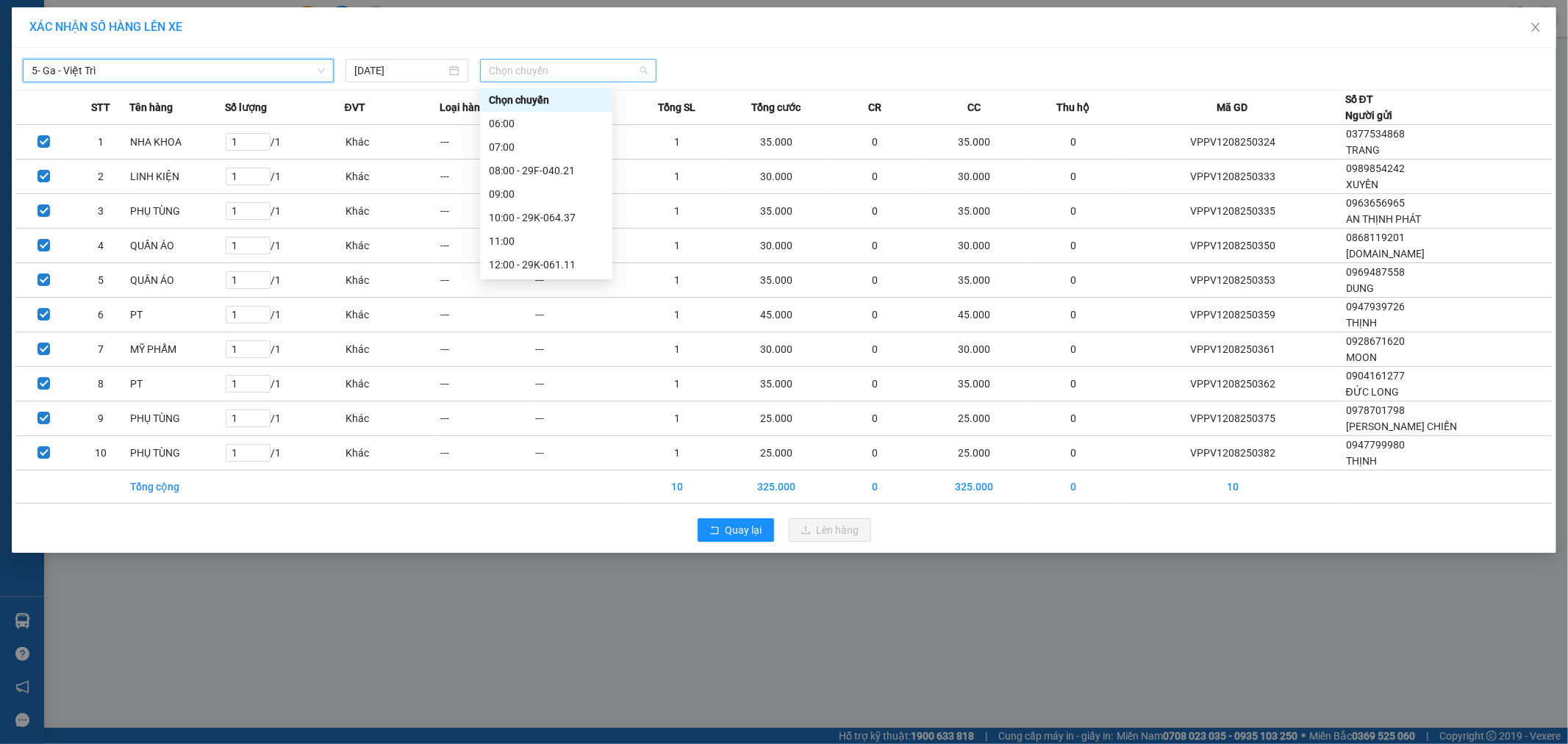
click at [515, 76] on span "Chọn chuyến" at bounding box center [569, 70] width 159 height 22
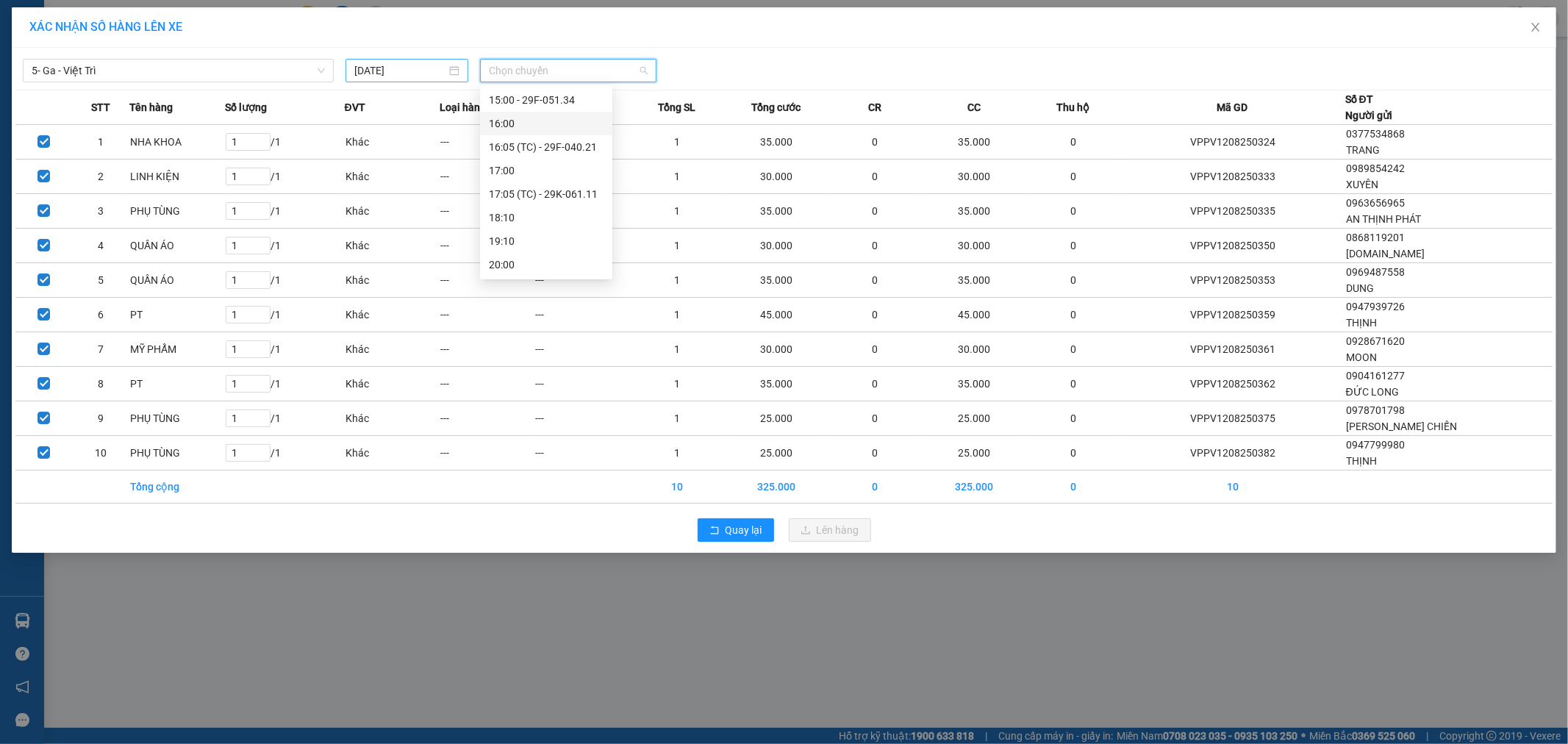
click at [430, 67] on input "[DATE]" at bounding box center [400, 70] width 92 height 16
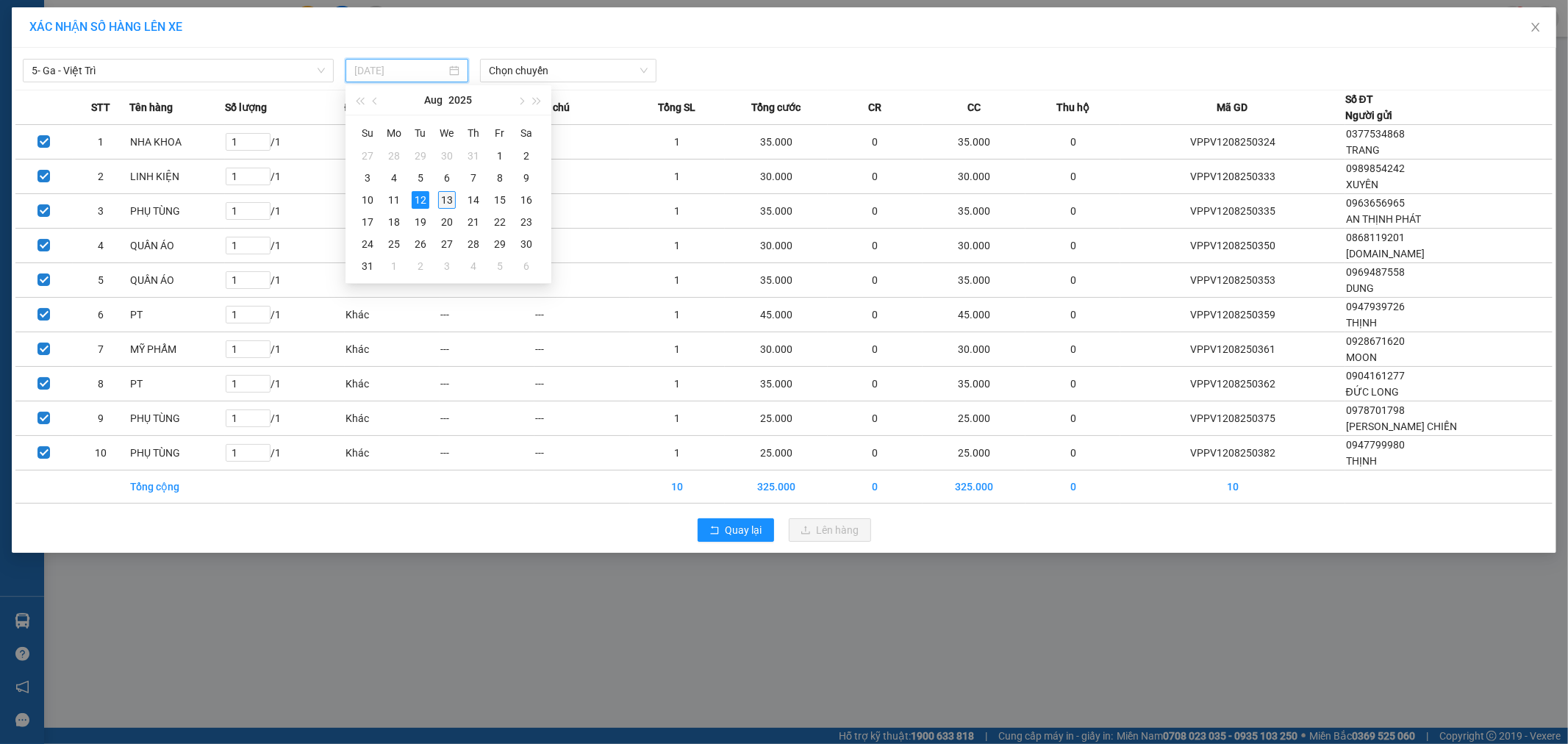
click at [452, 200] on div "13" at bounding box center [447, 199] width 18 height 17
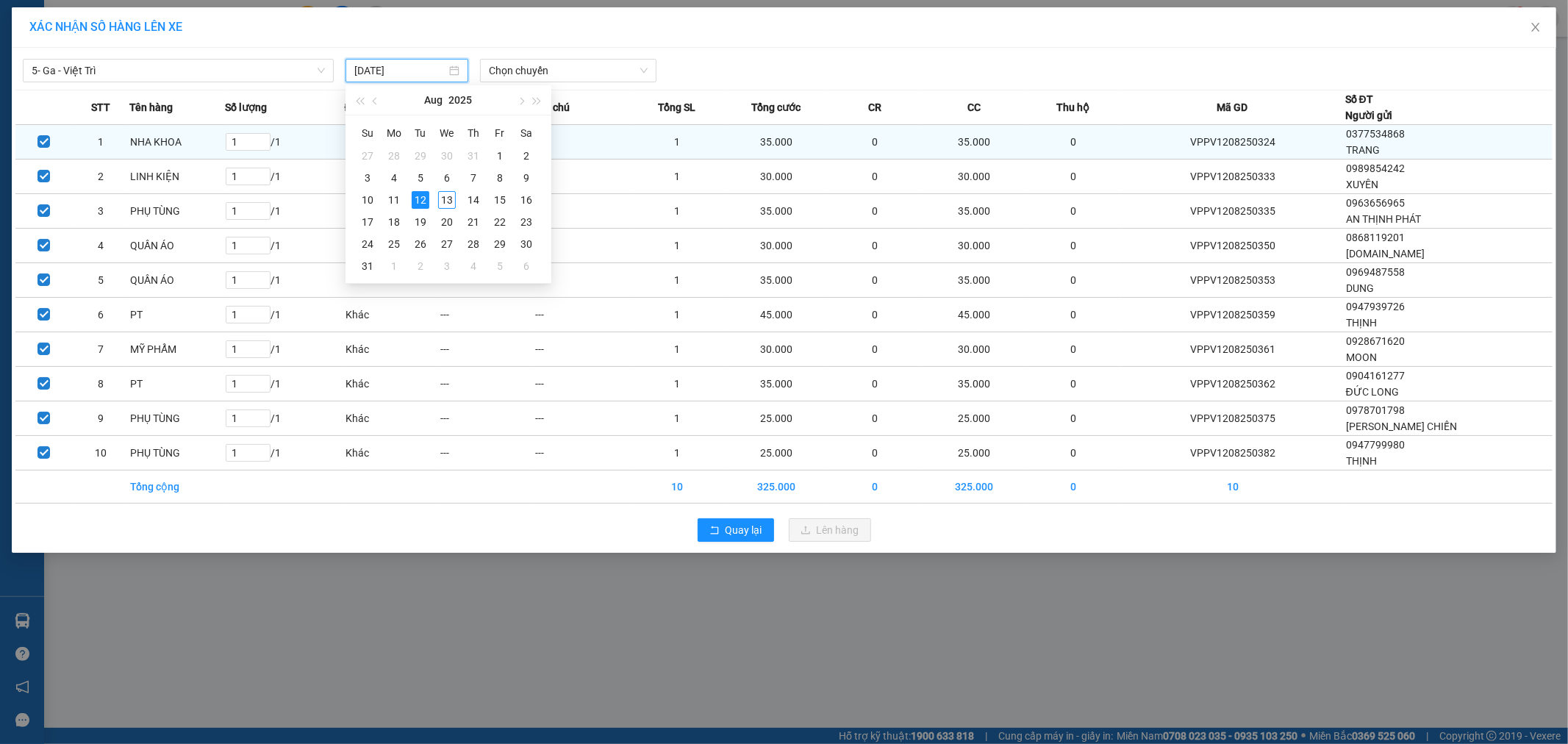
type input "[DATE]"
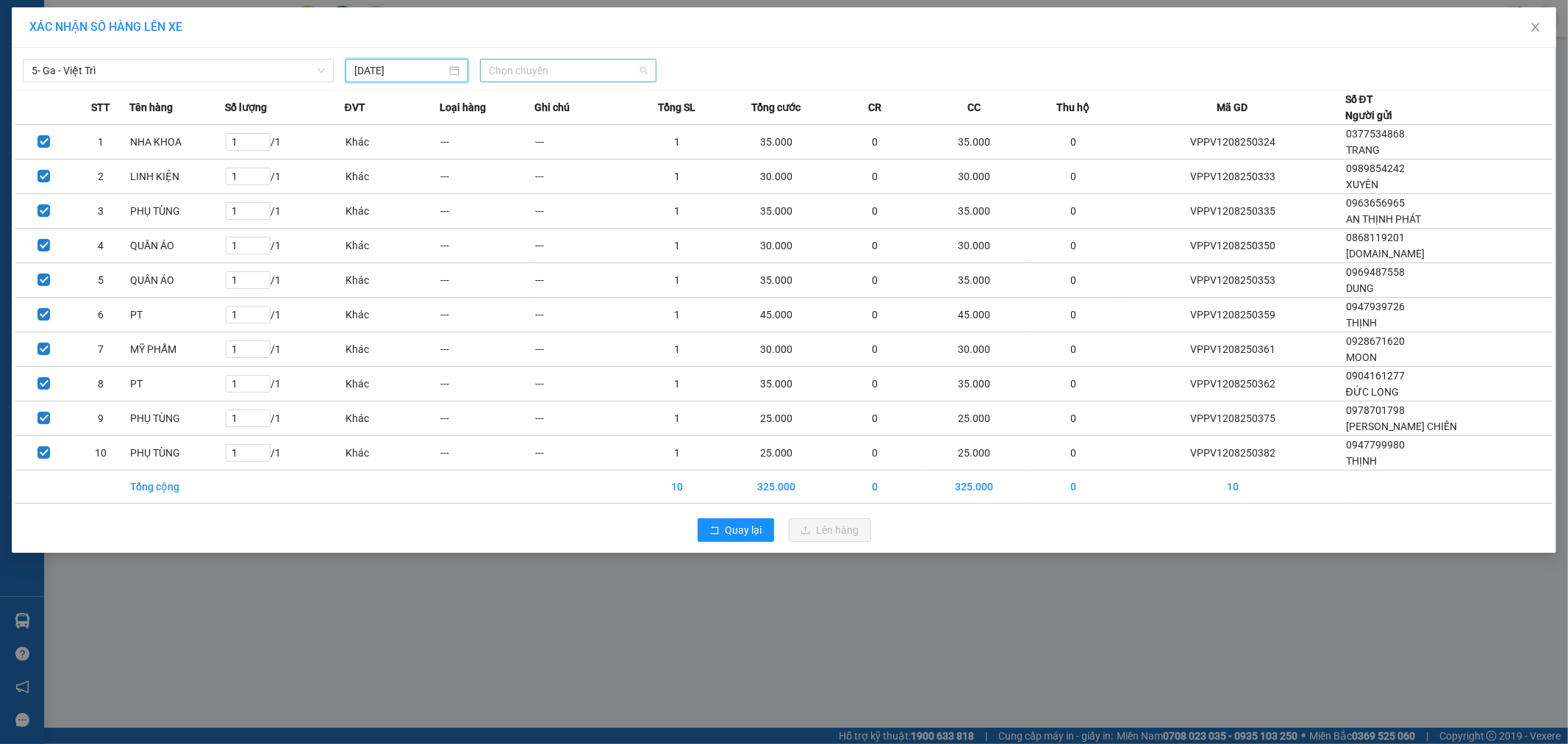
scroll to position [0, 0]
click at [583, 71] on span "Chọn chuyến" at bounding box center [569, 70] width 159 height 22
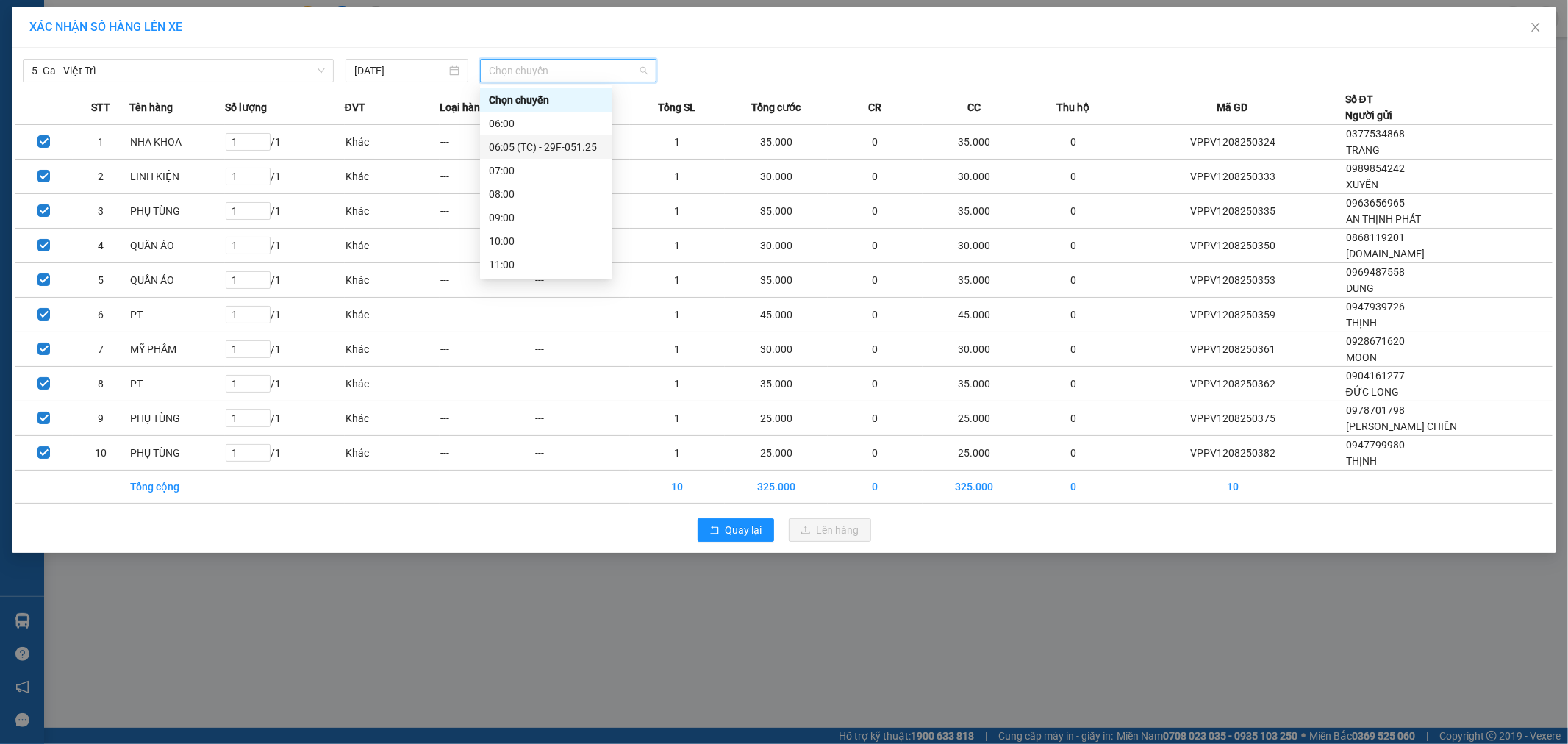
click at [572, 142] on div "06:05 (TC) - 29F-051.25" at bounding box center [547, 147] width 115 height 16
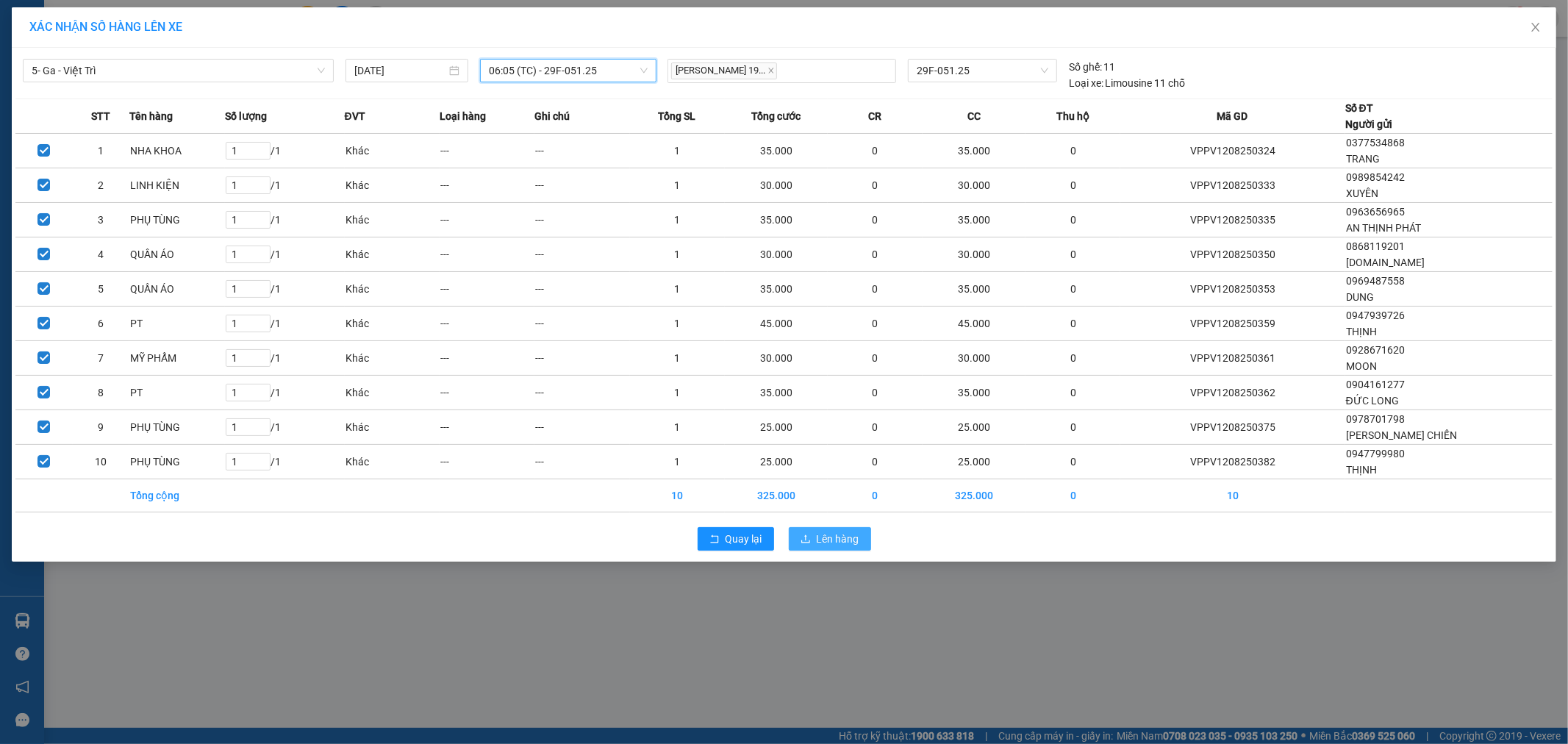
click at [845, 535] on span "Lên hàng" at bounding box center [838, 538] width 43 height 16
